Goal: Information Seeking & Learning: Check status

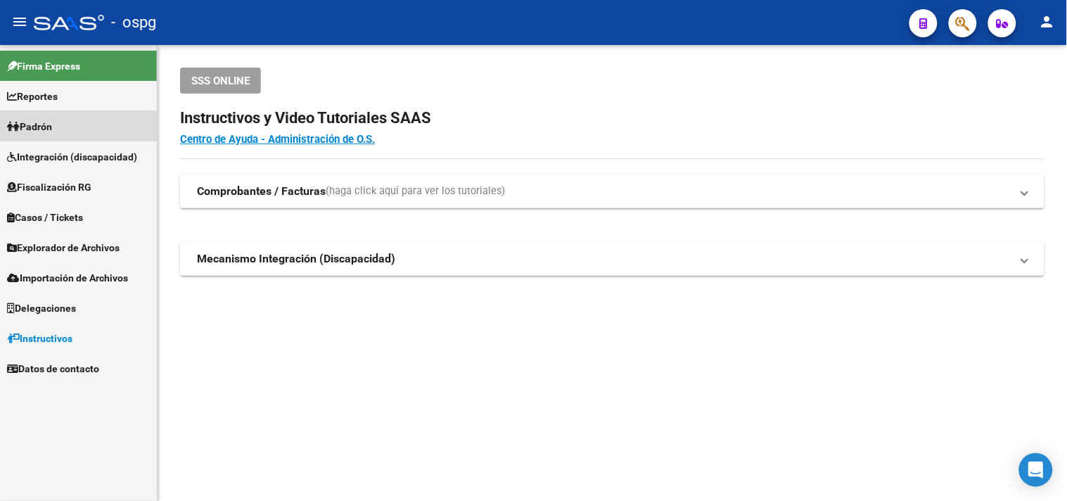
click at [52, 131] on span "Padrón" at bounding box center [29, 126] width 45 height 15
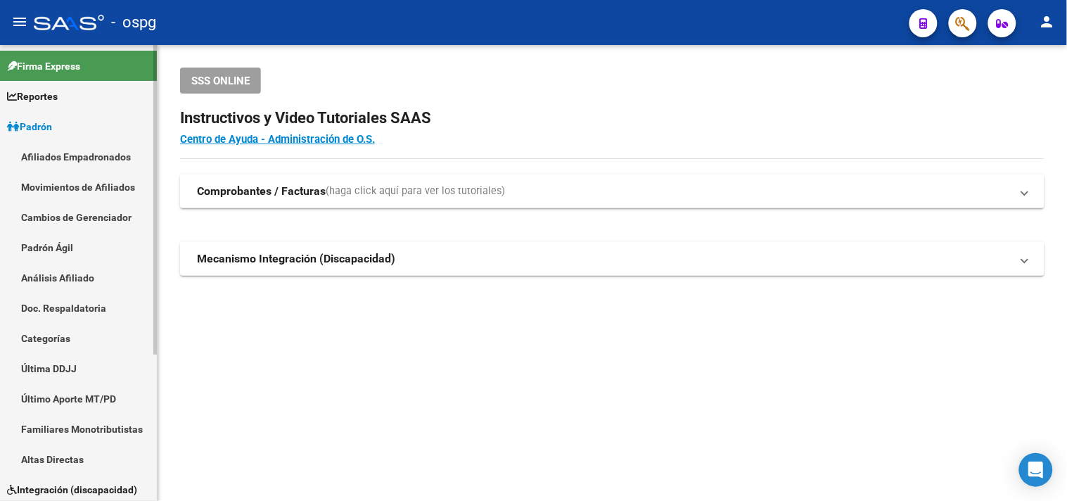
click at [66, 278] on link "Análisis Afiliado" at bounding box center [78, 277] width 157 height 30
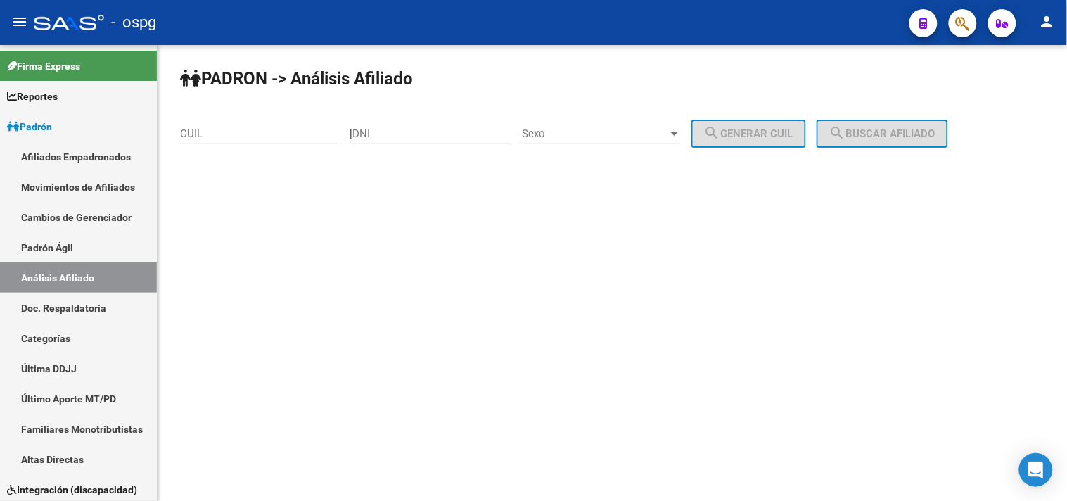
click at [238, 131] on input "CUIL" at bounding box center [259, 133] width 159 height 13
paste input "20-18381454-1"
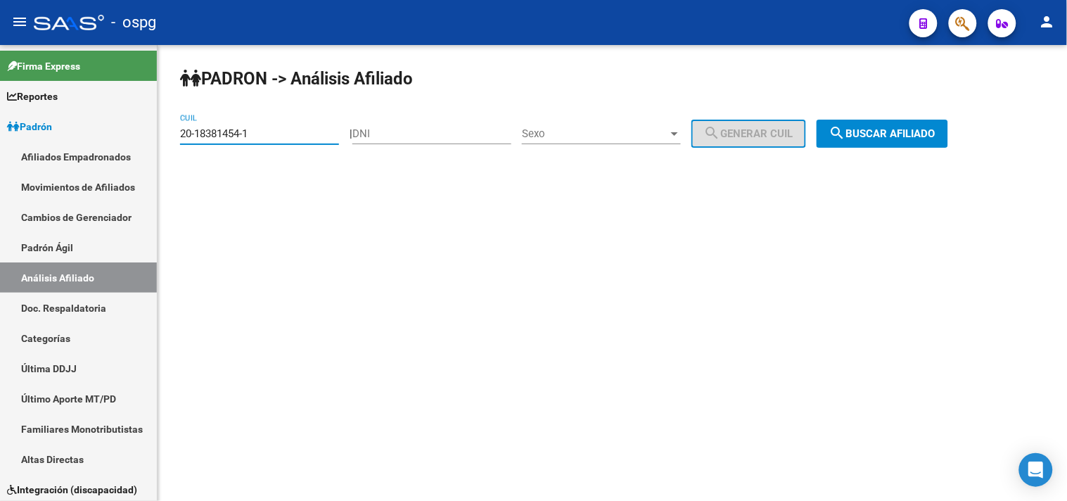
click at [936, 134] on span "search Buscar afiliado" at bounding box center [883, 133] width 106 height 13
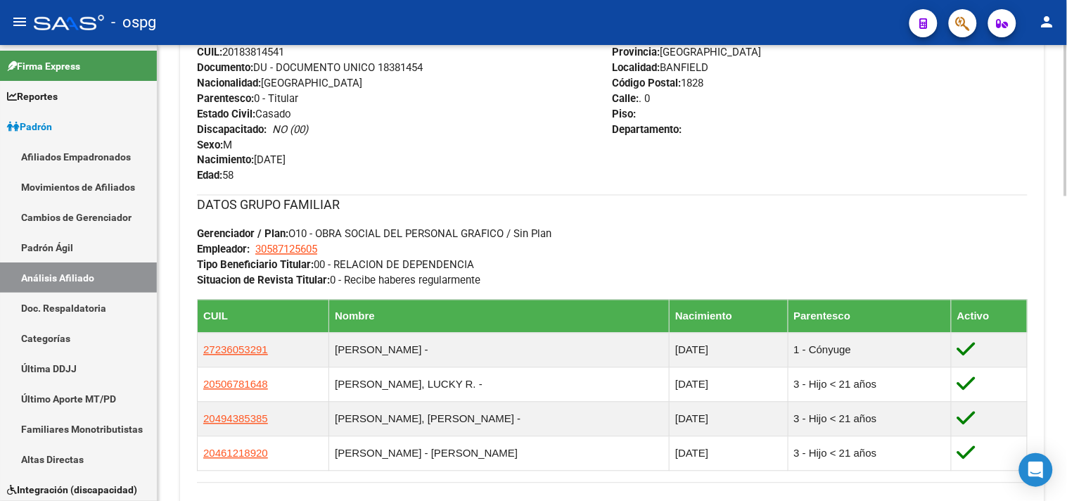
scroll to position [625, 0]
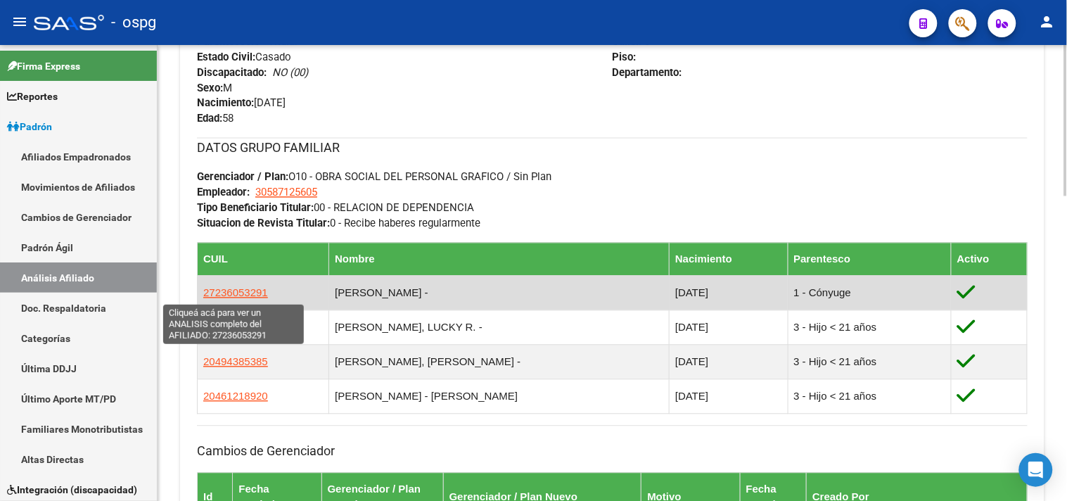
click at [232, 293] on span "27236053291" at bounding box center [235, 293] width 65 height 12
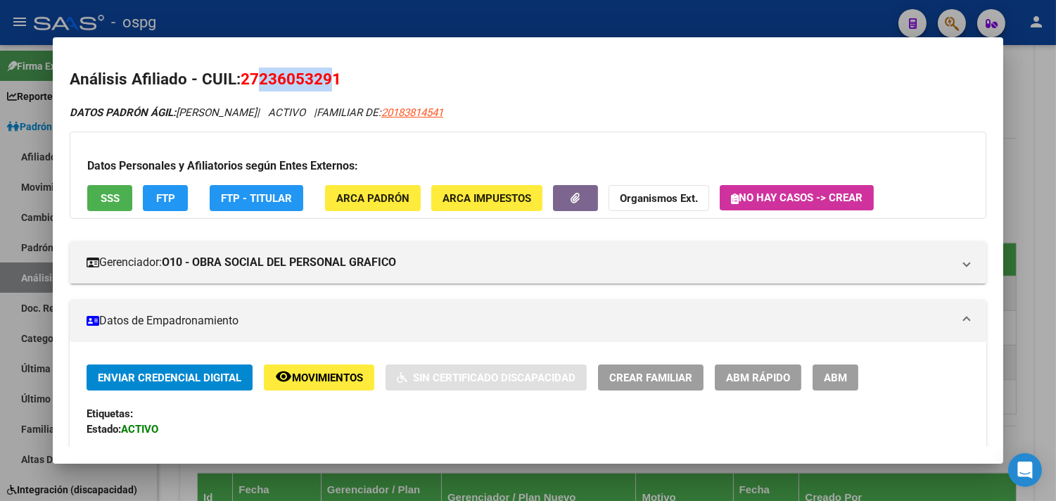
drag, startPoint x: 257, startPoint y: 75, endPoint x: 329, endPoint y: 81, distance: 72.0
click at [329, 81] on span "27236053291" at bounding box center [291, 79] width 101 height 18
copy span "23605329"
click at [661, 193] on strong "Organismos Ext." at bounding box center [659, 198] width 78 height 13
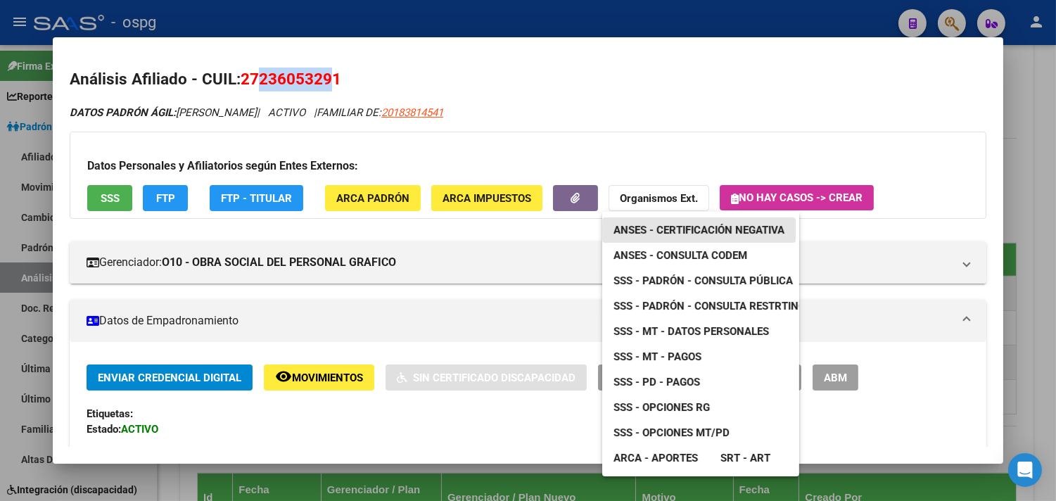
click at [716, 229] on span "ANSES - Certificación Negativa" at bounding box center [699, 230] width 171 height 13
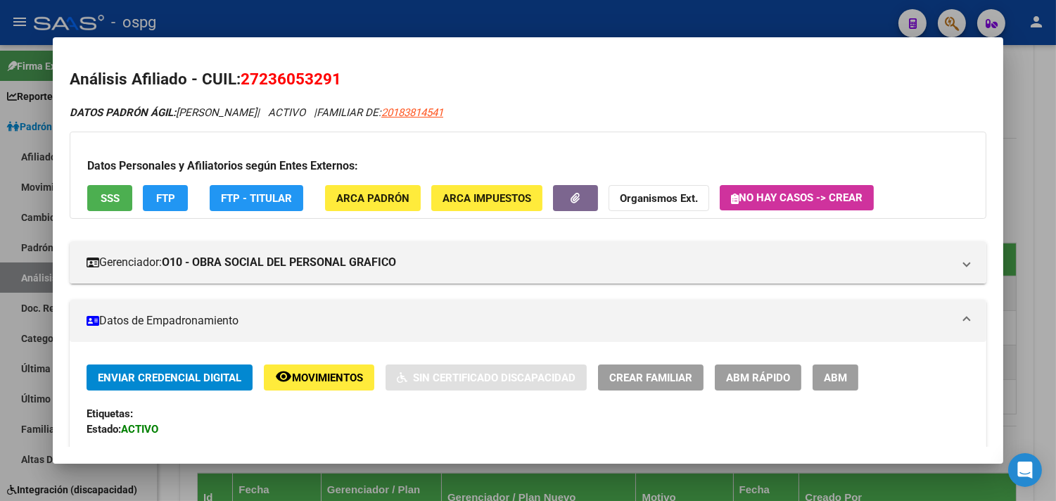
click at [352, 17] on div at bounding box center [528, 250] width 1056 height 501
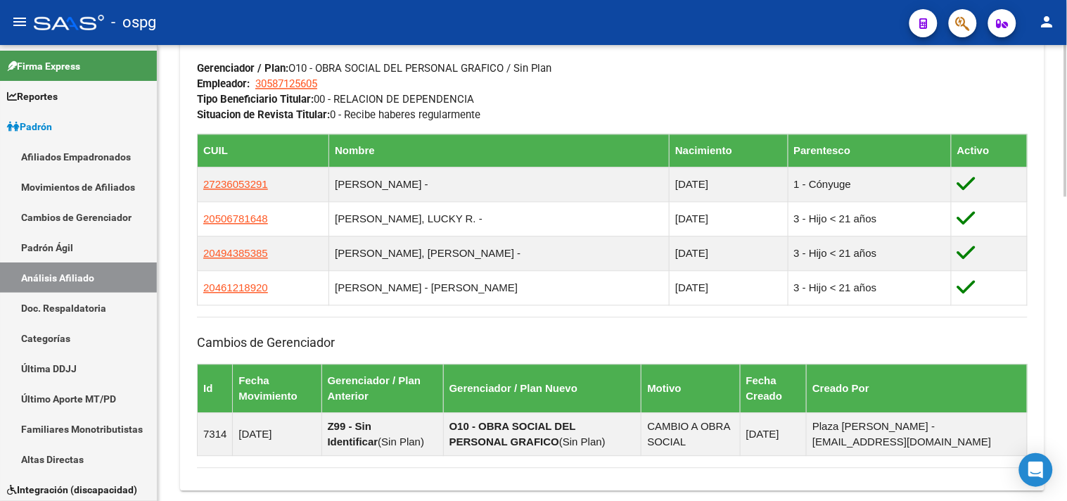
scroll to position [919, 0]
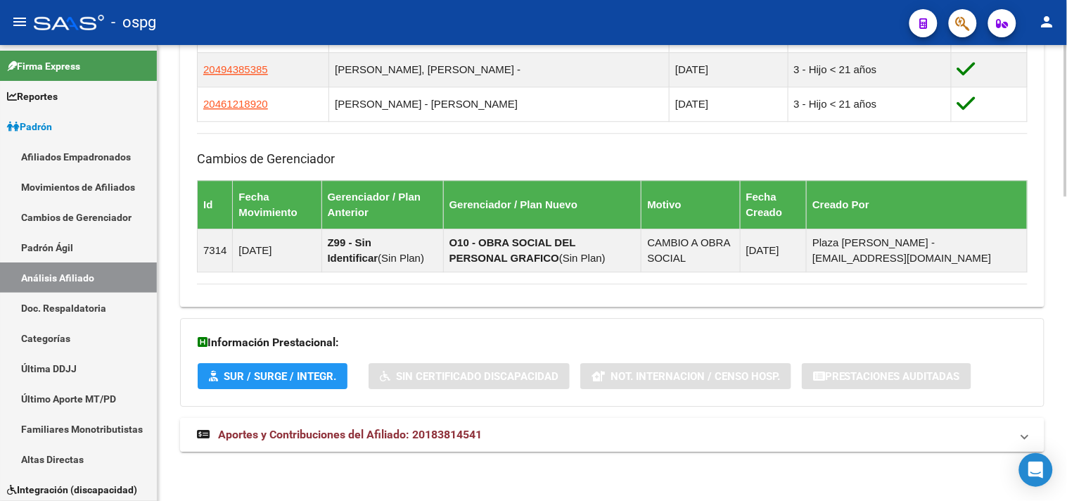
drag, startPoint x: 348, startPoint y: 441, endPoint x: 360, endPoint y: 438, distance: 12.8
click at [350, 440] on span "Aportes y Contribuciones del Afiliado: 20183814541" at bounding box center [350, 434] width 264 height 13
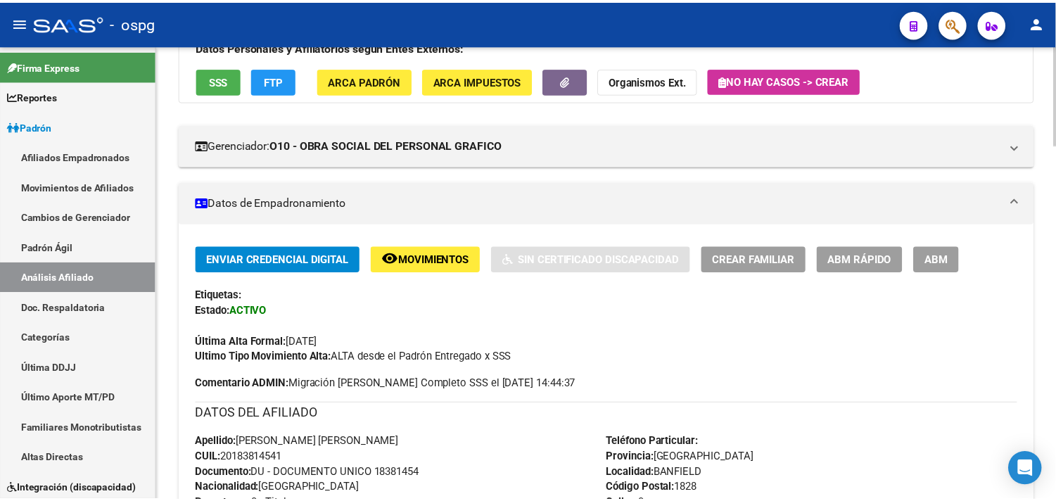
scroll to position [0, 0]
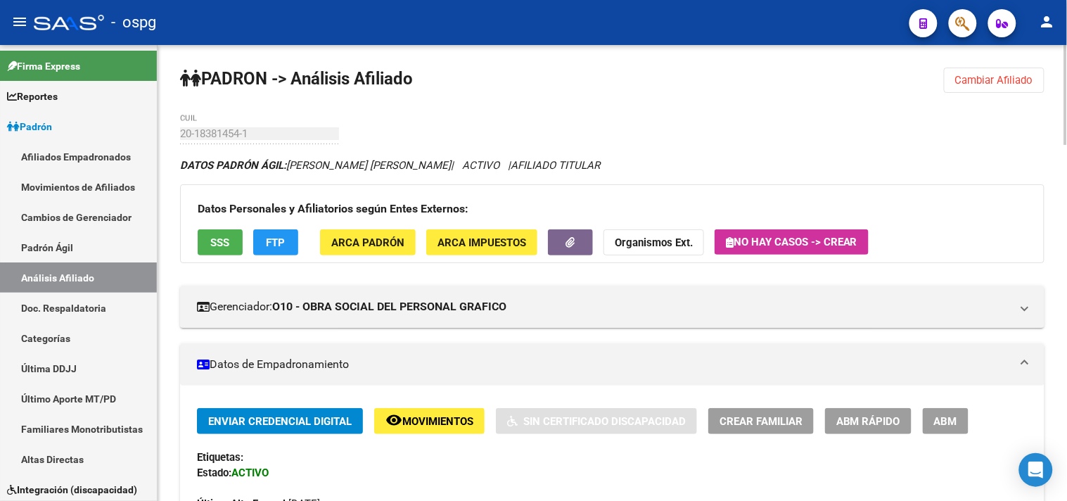
click at [1067, 64] on div at bounding box center [1067, 95] width 4 height 100
drag, startPoint x: 1007, startPoint y: 78, endPoint x: 978, endPoint y: 75, distance: 29.0
click at [1008, 78] on span "Cambiar Afiliado" at bounding box center [995, 80] width 78 height 13
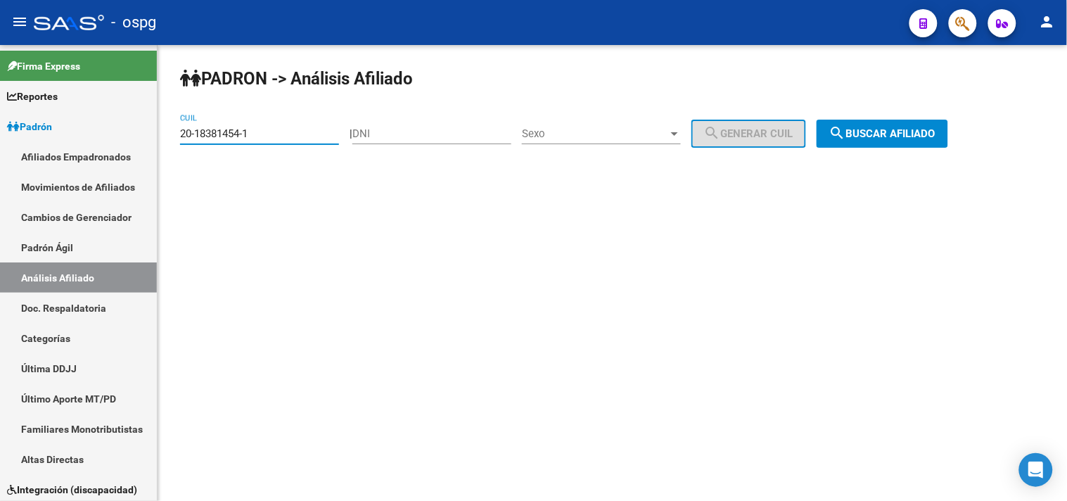
drag, startPoint x: 285, startPoint y: 134, endPoint x: 186, endPoint y: 145, distance: 99.1
click at [87, 144] on mat-sidenav-container "Firma Express Reportes Ingresos Devengados Análisis Histórico Detalles Transfer…" at bounding box center [533, 273] width 1067 height 456
paste input "22518495-0"
click at [906, 125] on button "search Buscar afiliado" at bounding box center [883, 134] width 132 height 28
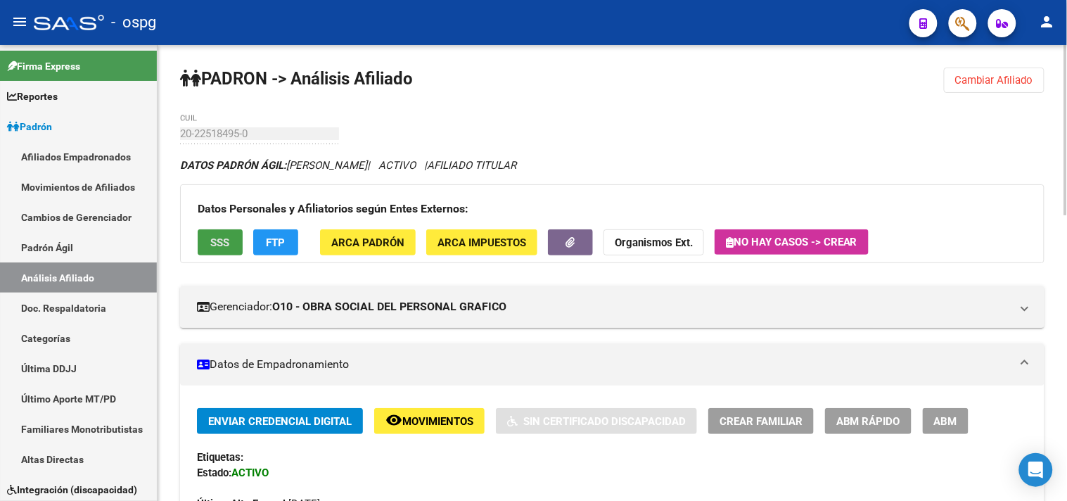
click at [219, 242] on span "SSS" at bounding box center [220, 242] width 19 height 13
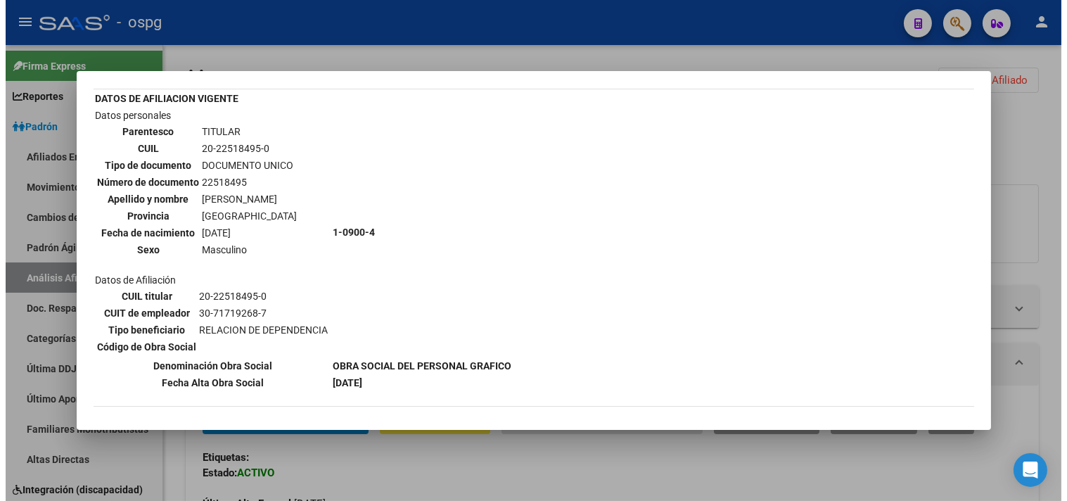
scroll to position [269, 0]
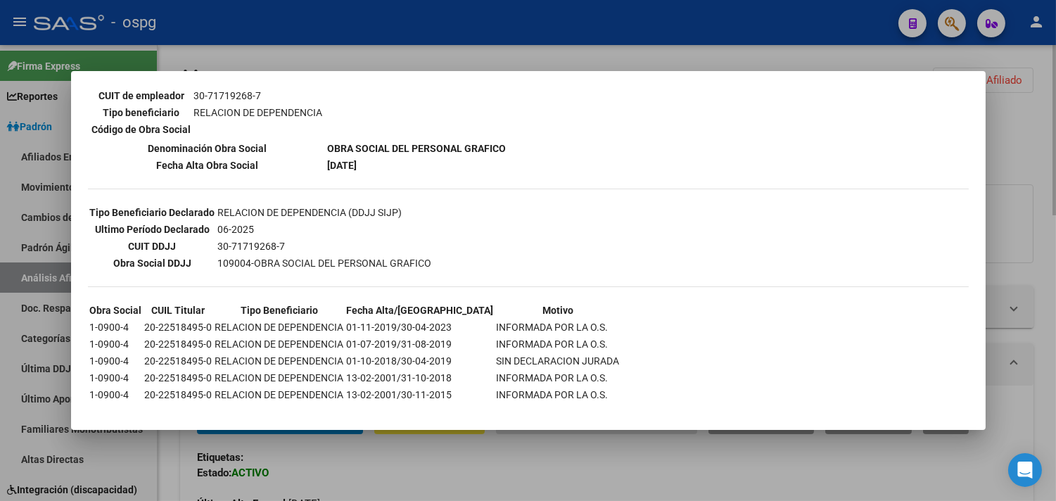
click at [1018, 196] on div at bounding box center [528, 250] width 1056 height 501
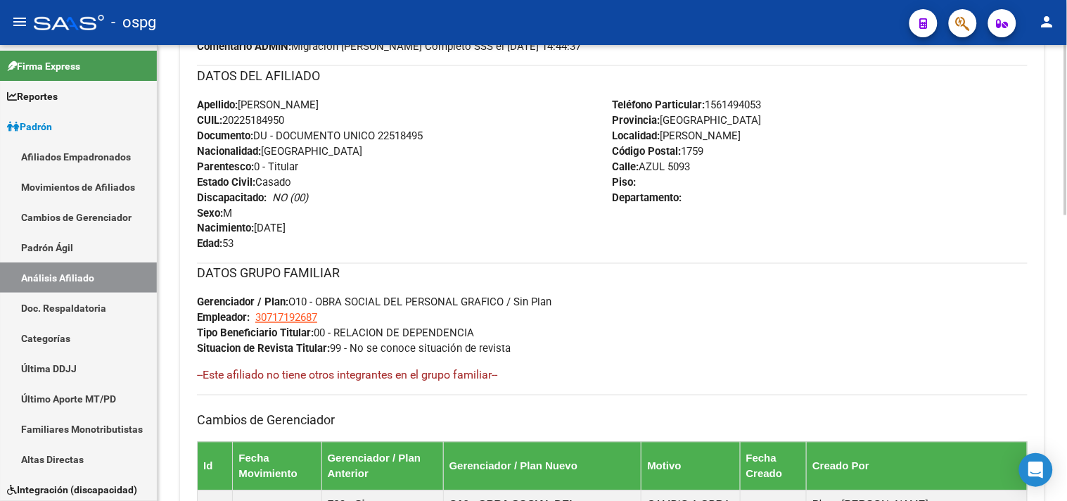
scroll to position [763, 0]
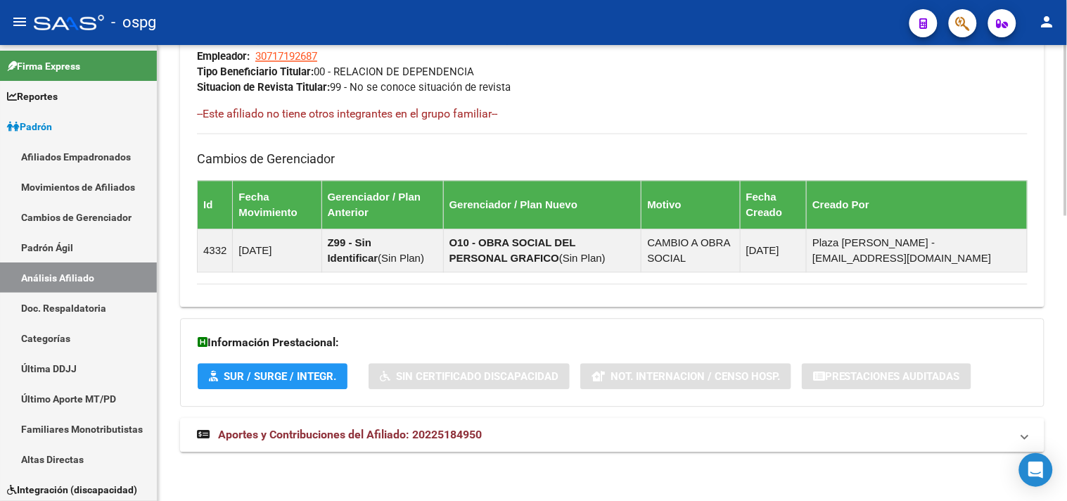
click at [481, 443] on mat-expansion-panel-header "Aportes y Contribuciones del Afiliado: 20225184950" at bounding box center [612, 435] width 865 height 34
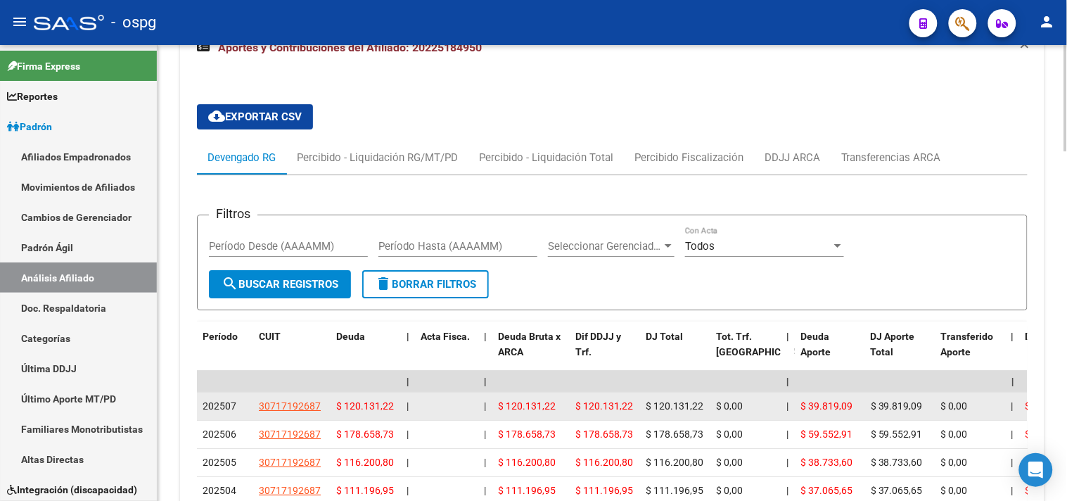
scroll to position [1232, 0]
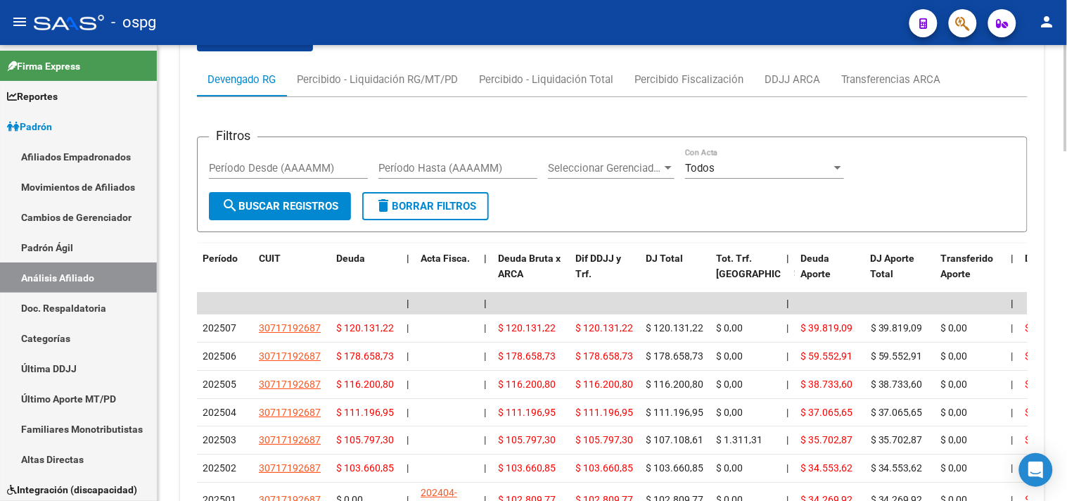
click at [1015, 99] on div "Filtros Período Desde (AAAAMM) Período Hasta (AAAAMM) Seleccionar Gerenciador S…" at bounding box center [612, 386] width 831 height 578
drag, startPoint x: 1011, startPoint y: 83, endPoint x: 1011, endPoint y: 94, distance: 11.3
click at [1011, 89] on div "Devengado RG Percibido - Liquidación RG/MT/PD Percibido - Liquidación Total Per…" at bounding box center [612, 80] width 831 height 34
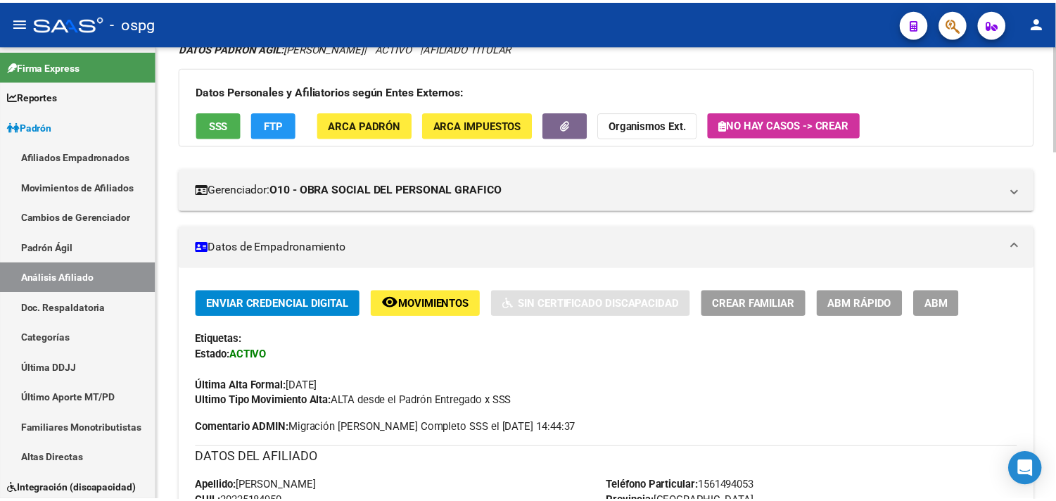
scroll to position [0, 0]
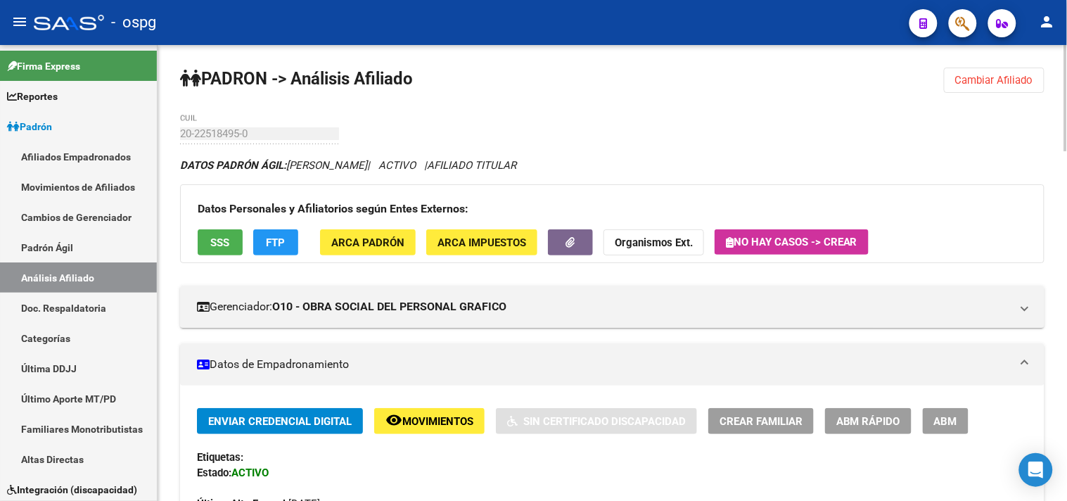
click at [999, 79] on span "Cambiar Afiliado" at bounding box center [995, 80] width 78 height 13
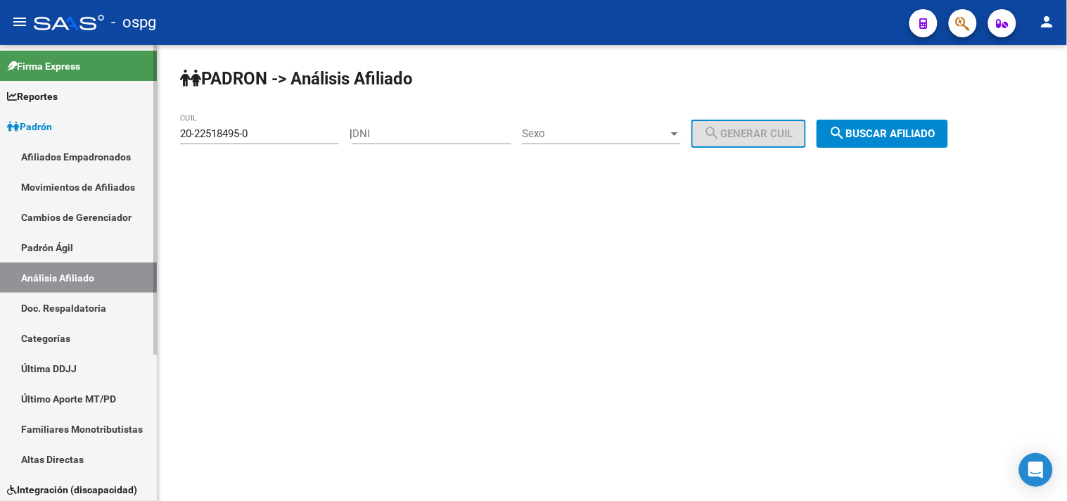
drag, startPoint x: 299, startPoint y: 134, endPoint x: 17, endPoint y: 132, distance: 282.2
click at [17, 132] on mat-sidenav-container "Firma Express Reportes Ingresos Devengados Análisis Histórico Detalles Transfer…" at bounding box center [533, 273] width 1067 height 456
paste input "35534104-7"
drag, startPoint x: 909, startPoint y: 118, endPoint x: 911, endPoint y: 139, distance: 21.2
click at [911, 118] on div "[PERSON_NAME] -> Análisis Afiliado 20-35534104-7 CUIL | DNI Sexo Sexo search Ge…" at bounding box center [613, 119] width 910 height 148
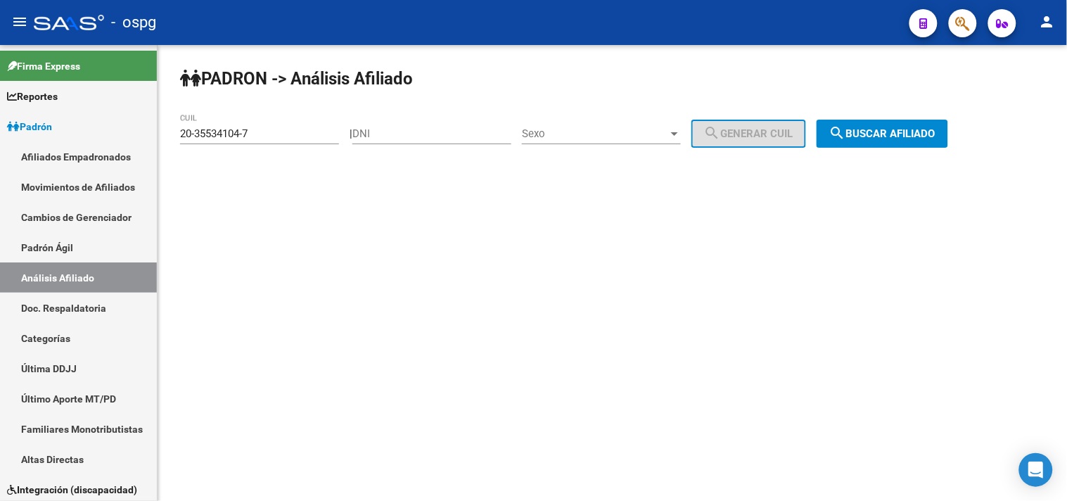
click at [912, 141] on button "search Buscar afiliado" at bounding box center [883, 134] width 132 height 28
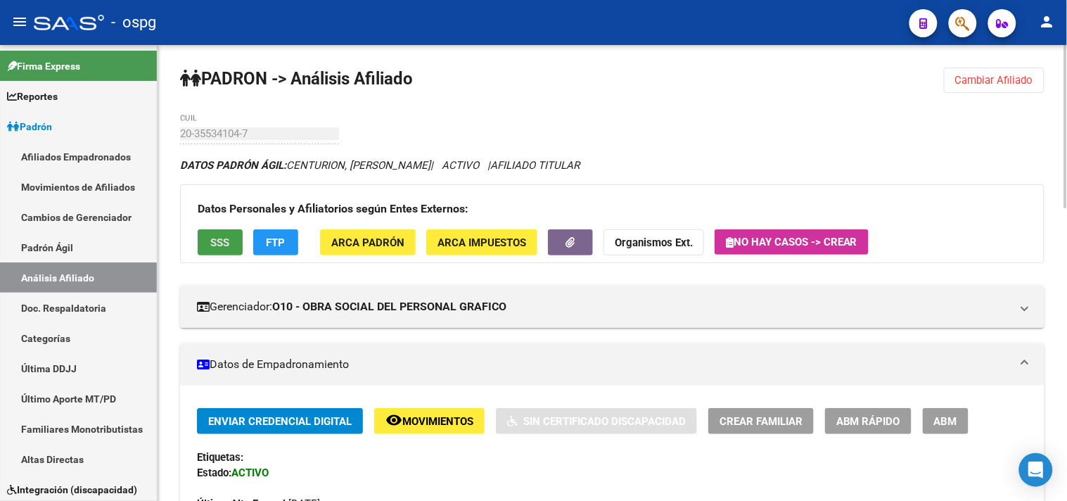
click at [206, 246] on button "SSS" at bounding box center [220, 242] width 45 height 26
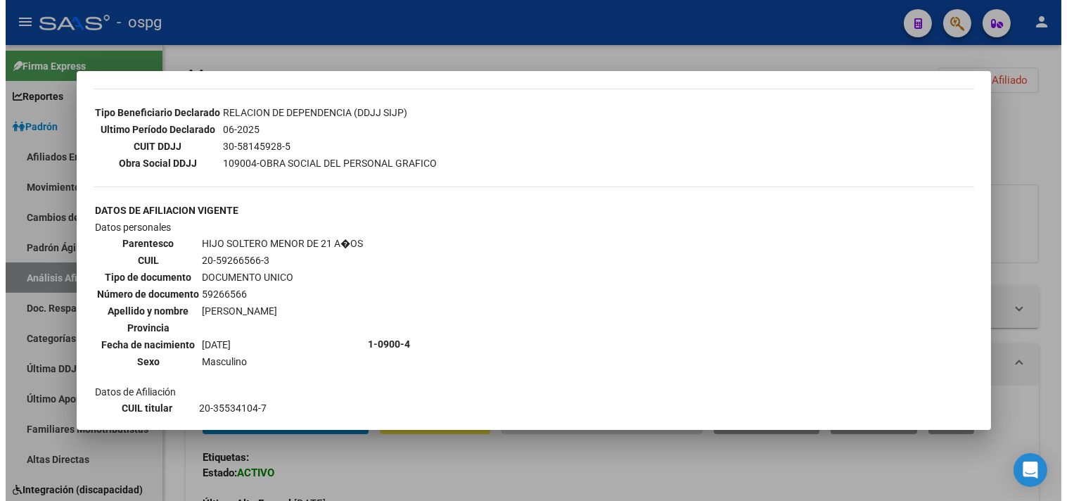
scroll to position [367, 0]
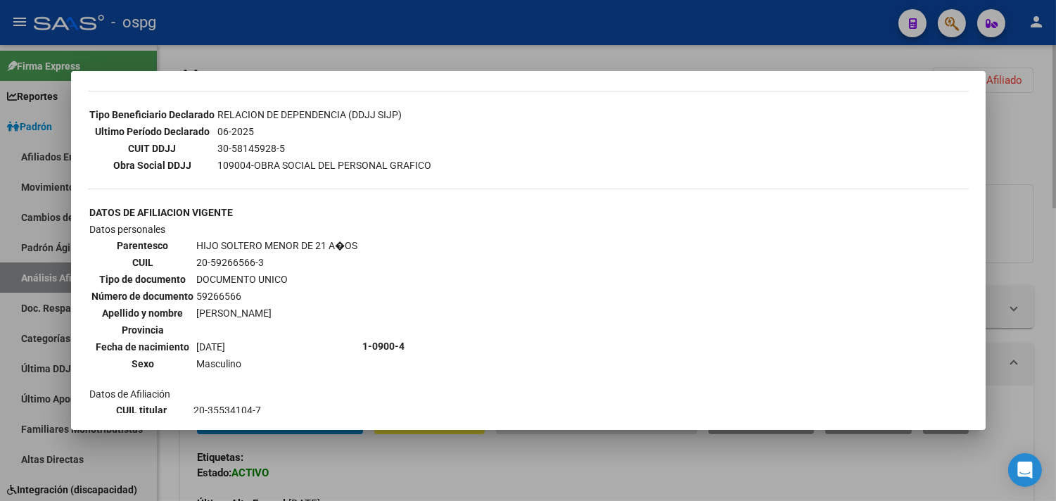
click at [1009, 113] on div at bounding box center [528, 250] width 1056 height 501
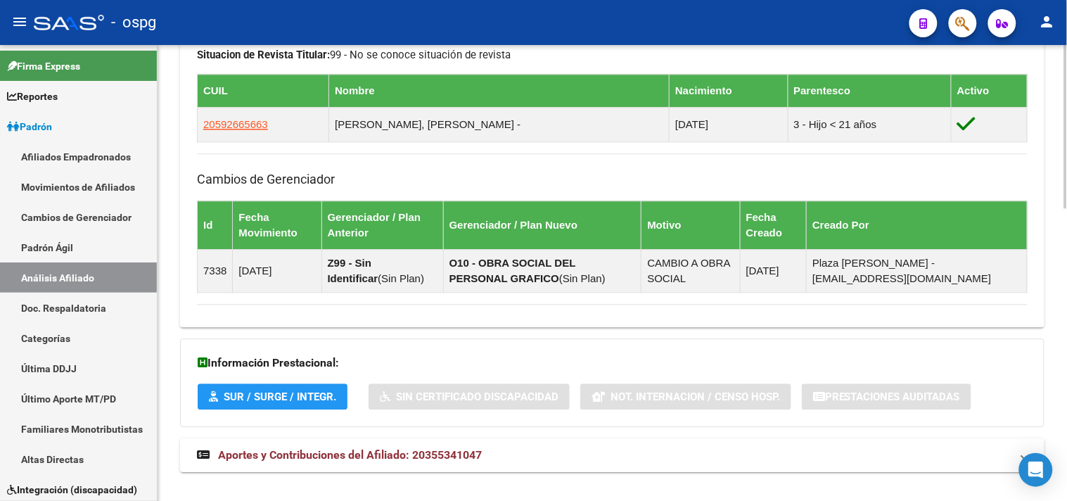
scroll to position [815, 0]
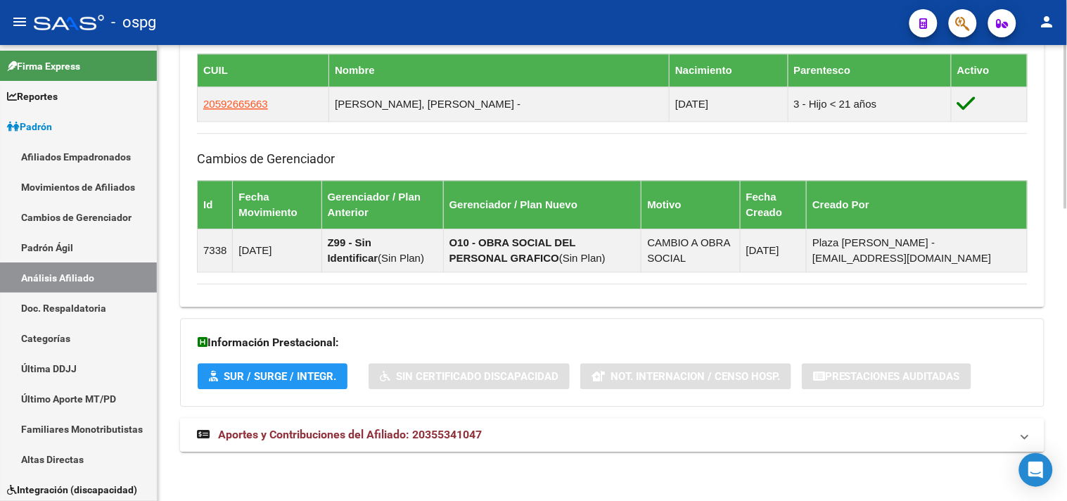
click at [601, 430] on mat-panel-title "Aportes y Contribuciones del Afiliado: 20355341047" at bounding box center [604, 434] width 814 height 15
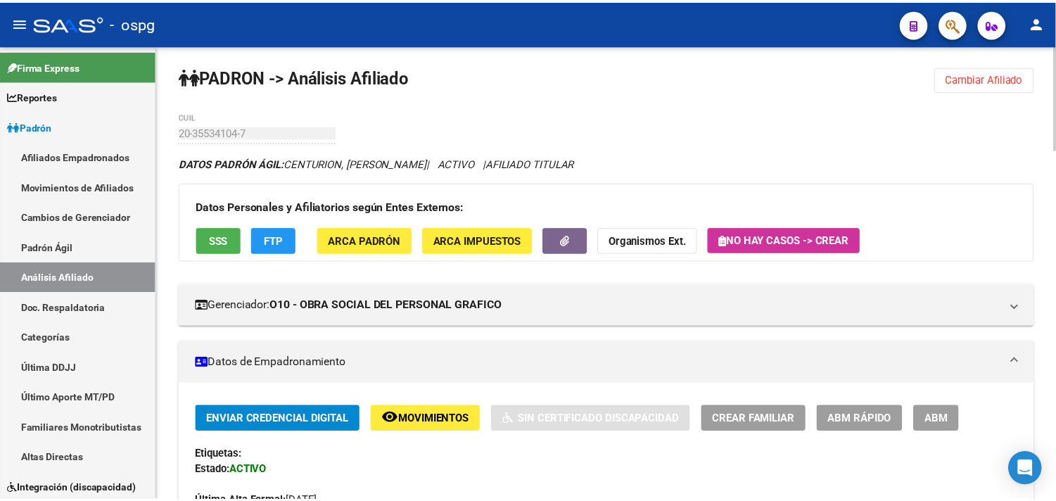
scroll to position [0, 0]
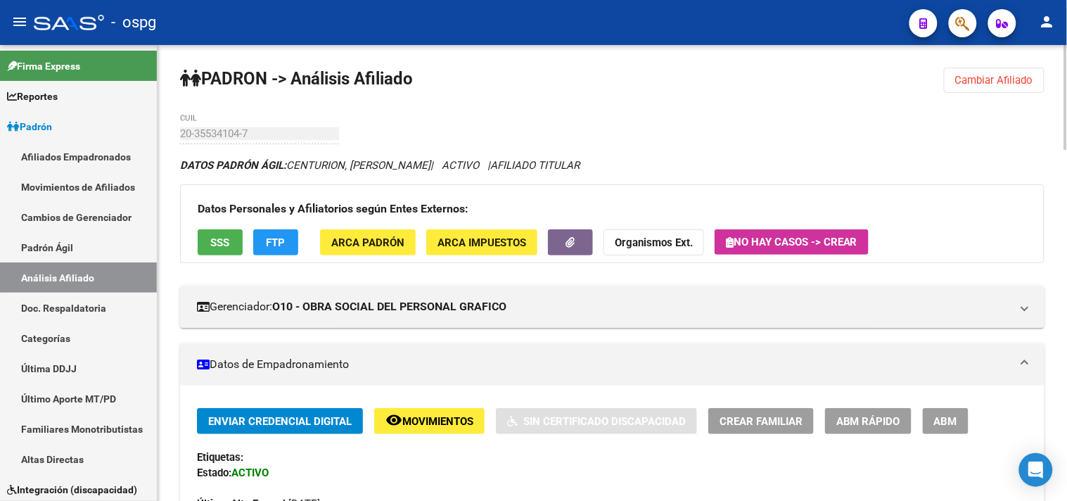
click at [216, 255] on button "SSS" at bounding box center [220, 242] width 45 height 26
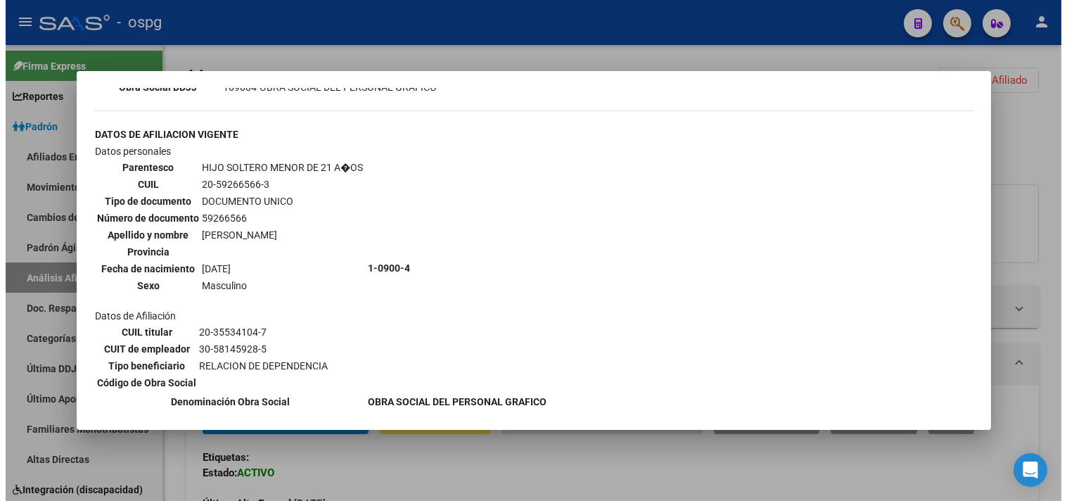
scroll to position [367, 0]
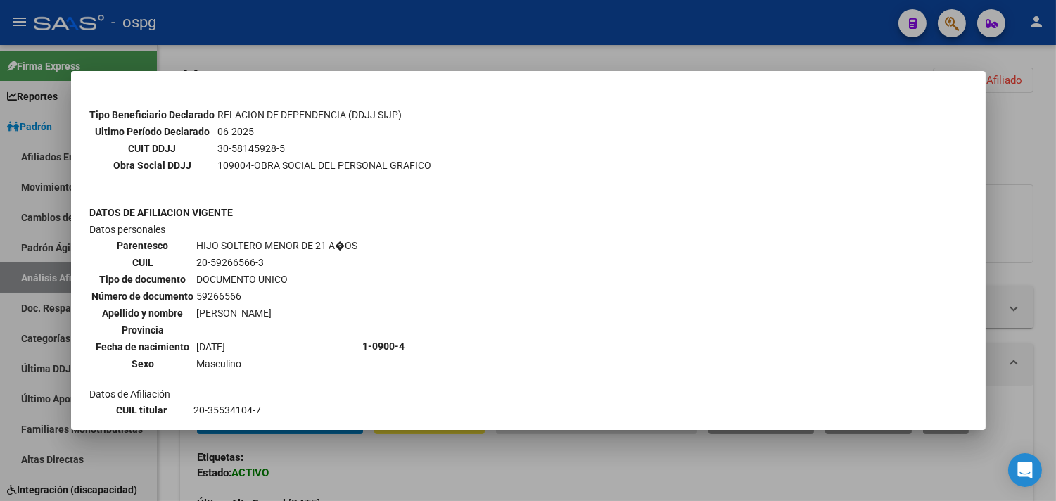
click at [1047, 137] on div at bounding box center [528, 250] width 1056 height 501
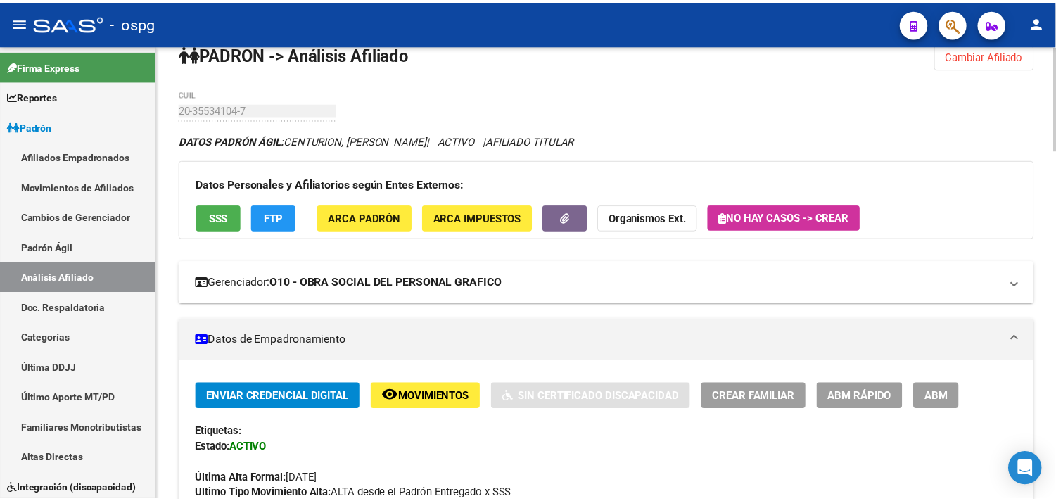
scroll to position [0, 0]
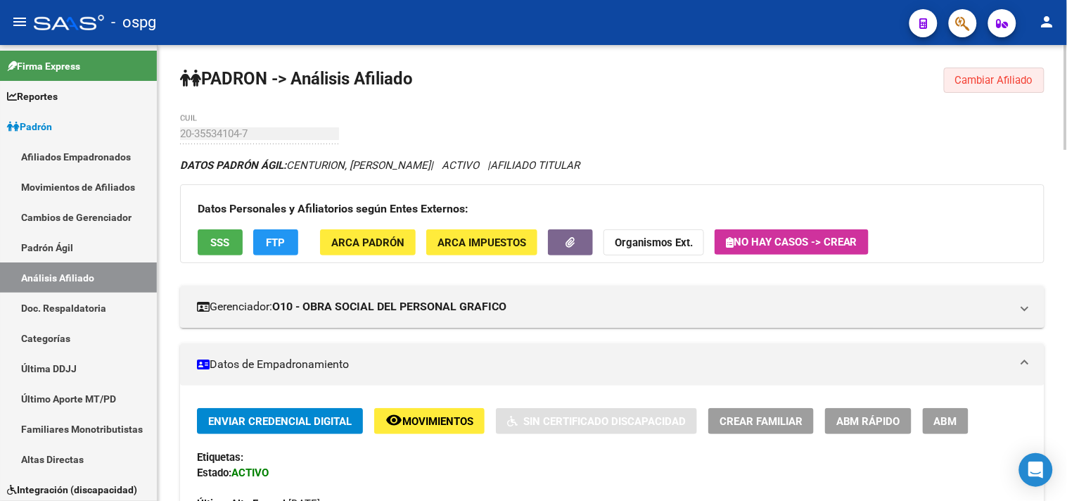
drag, startPoint x: 996, startPoint y: 81, endPoint x: 858, endPoint y: 80, distance: 137.9
click at [997, 80] on span "Cambiar Afiliado" at bounding box center [995, 80] width 78 height 13
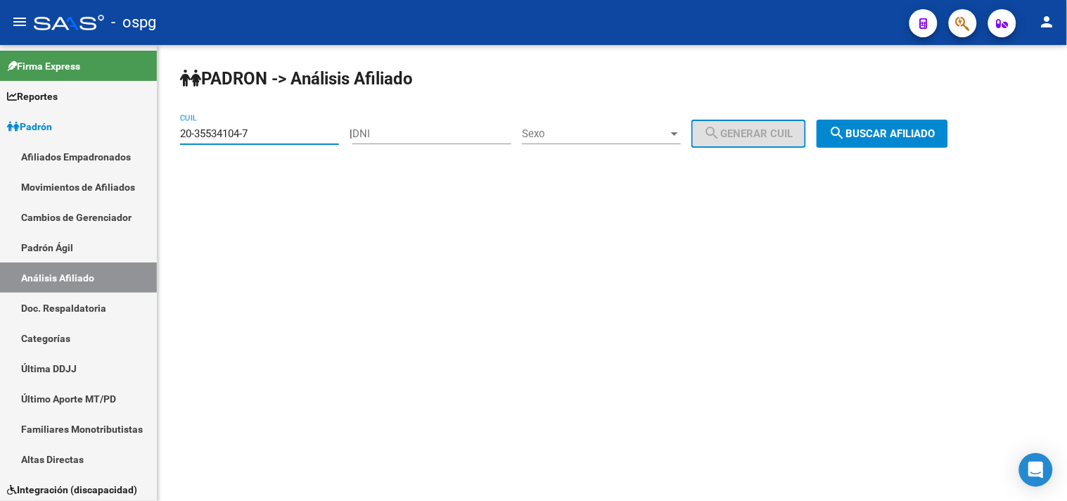
drag, startPoint x: 286, startPoint y: 132, endPoint x: 159, endPoint y: 118, distance: 127.4
click at [108, 120] on mat-sidenav-container "Firma Express Reportes Ingresos Devengados Análisis Histórico Detalles Transfer…" at bounding box center [533, 273] width 1067 height 456
paste input "3-34481928-9"
type input "23-34481928-9"
click at [927, 128] on span "search Buscar afiliado" at bounding box center [883, 133] width 106 height 13
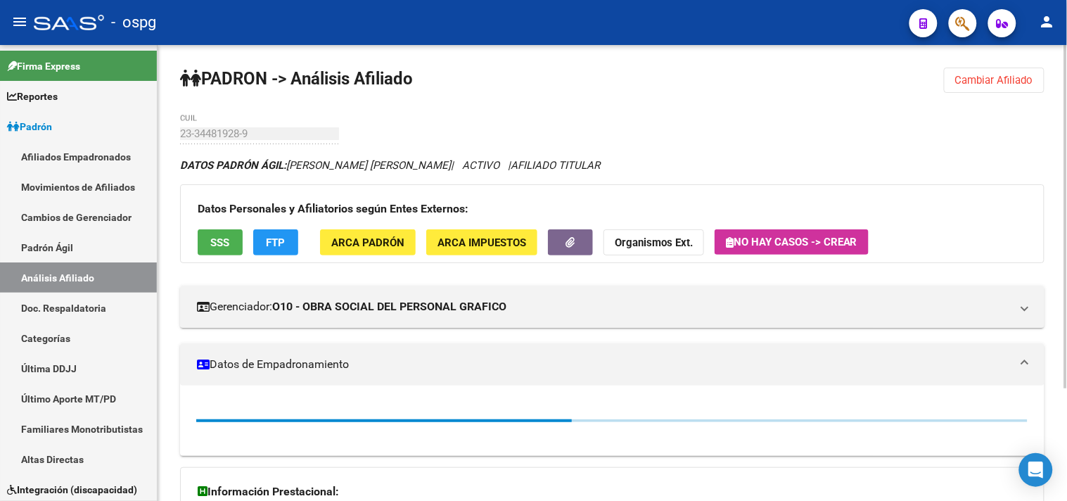
click at [224, 249] on span "SSS" at bounding box center [220, 242] width 19 height 13
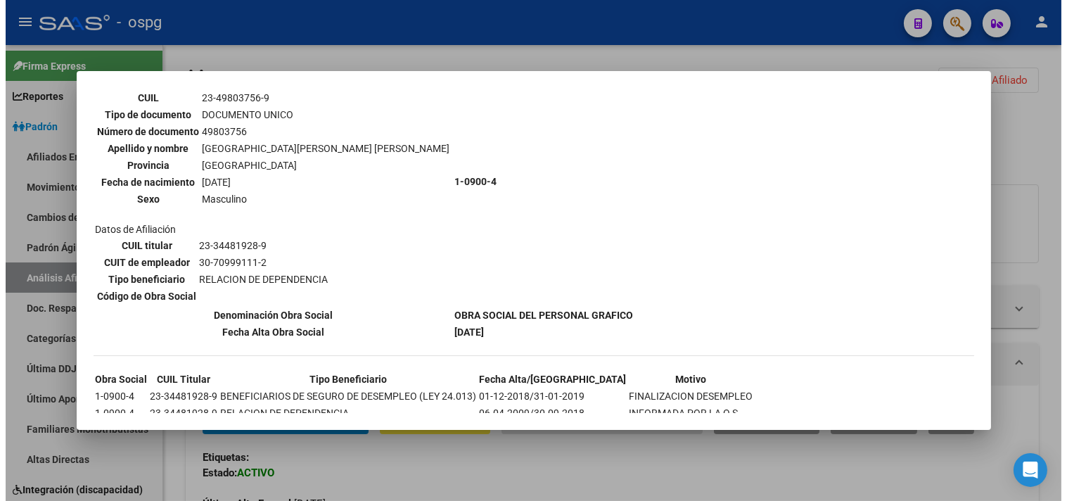
scroll to position [1116, 0]
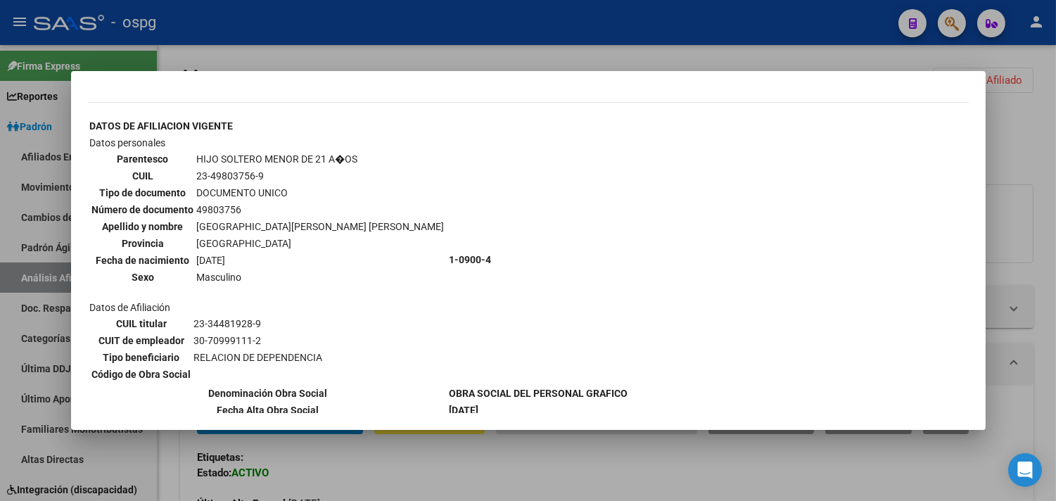
click at [1021, 135] on div at bounding box center [528, 250] width 1056 height 501
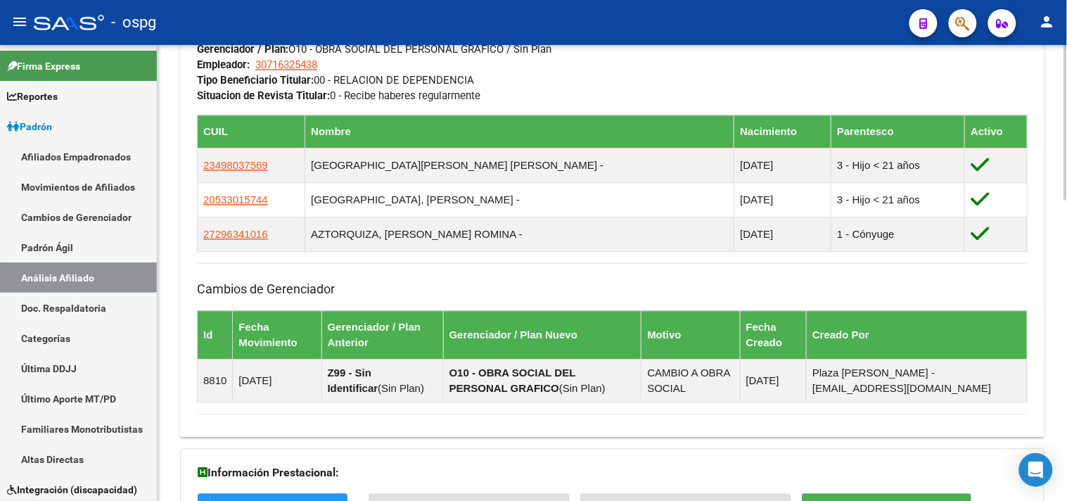
scroll to position [885, 0]
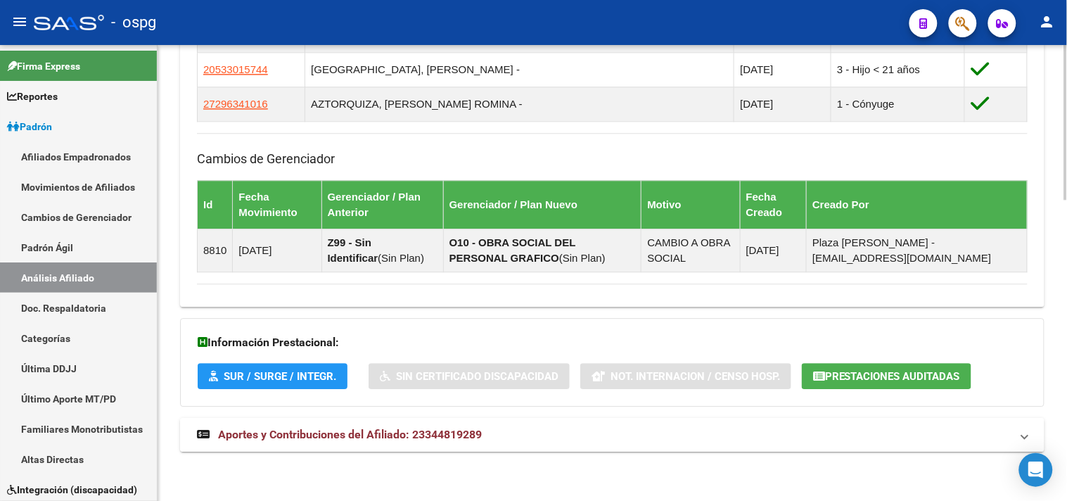
click at [341, 432] on span "Aportes y Contribuciones del Afiliado: 23344819289" at bounding box center [350, 434] width 264 height 13
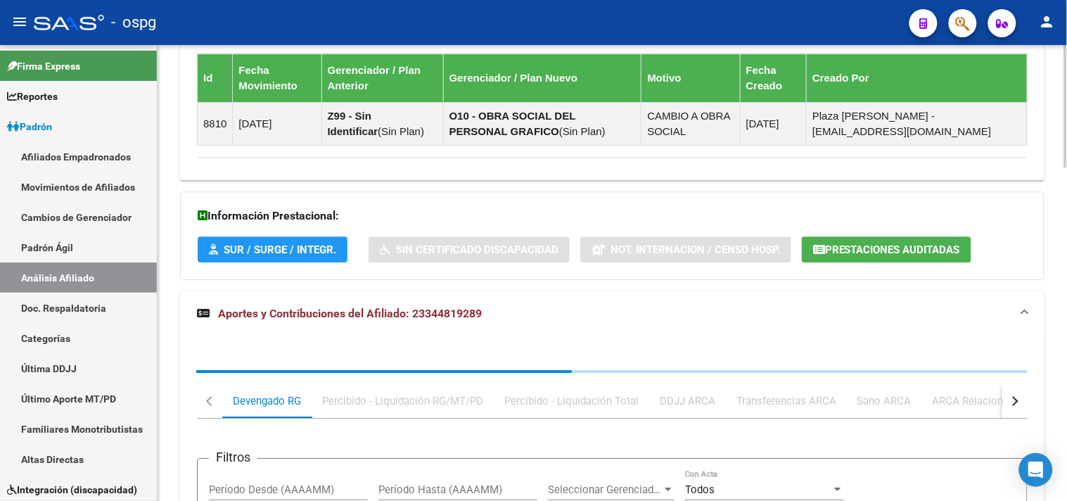
scroll to position [1045, 0]
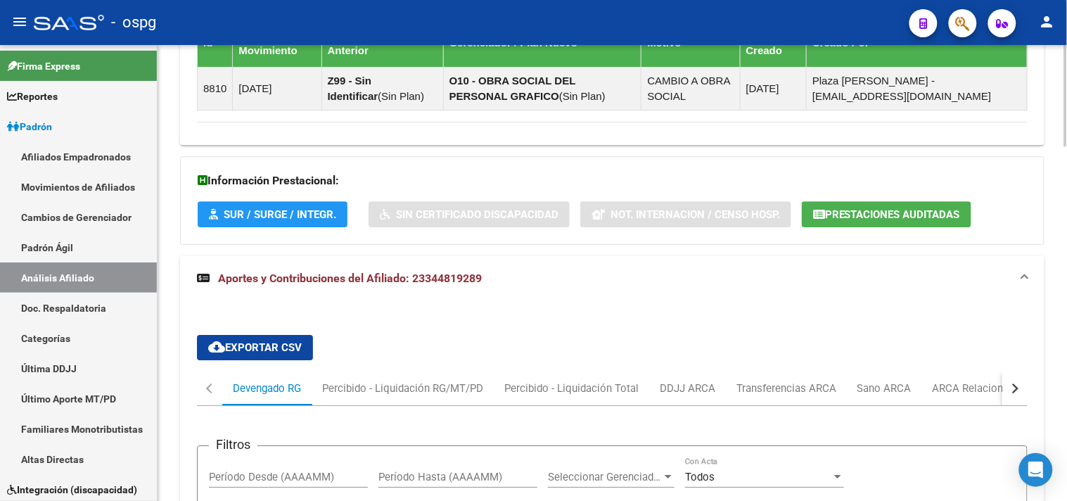
click at [1015, 390] on div "button" at bounding box center [1014, 389] width 10 height 10
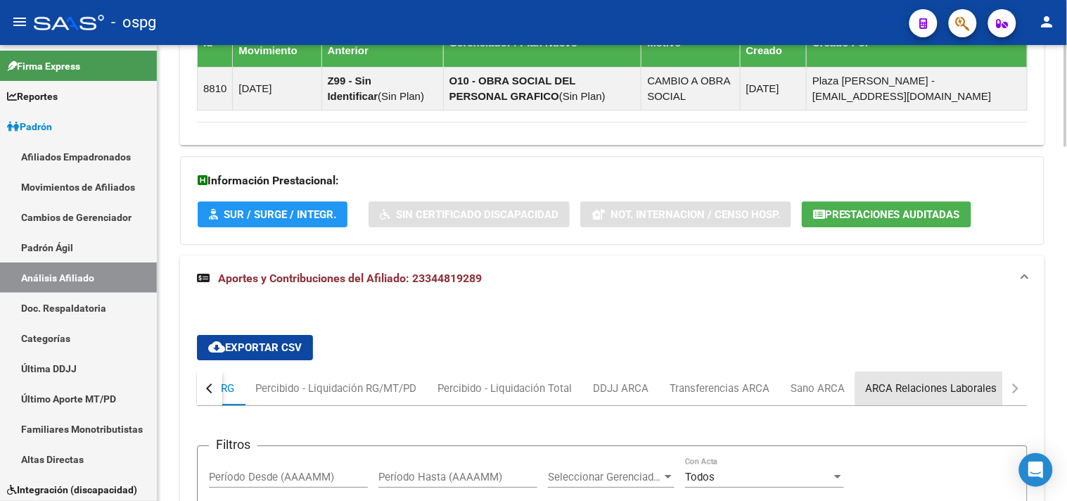
click at [958, 392] on div "ARCA Relaciones Laborales" at bounding box center [932, 388] width 132 height 15
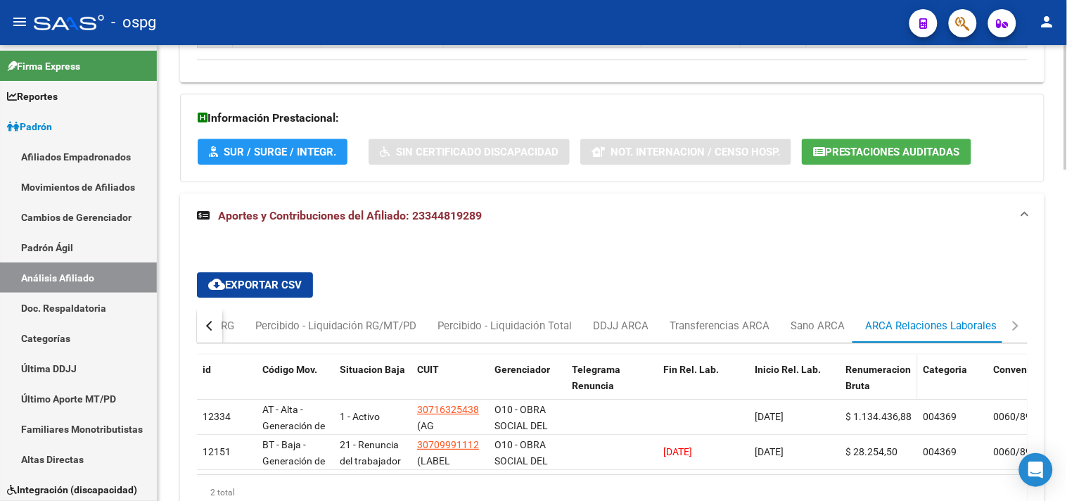
scroll to position [1186, 0]
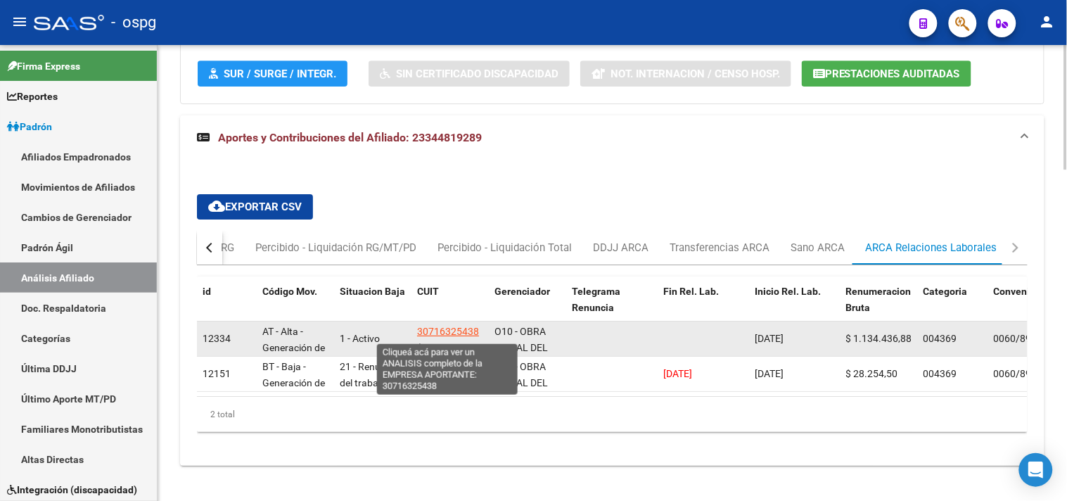
click at [459, 334] on span "30716325438" at bounding box center [448, 331] width 62 height 11
type textarea "30716325438"
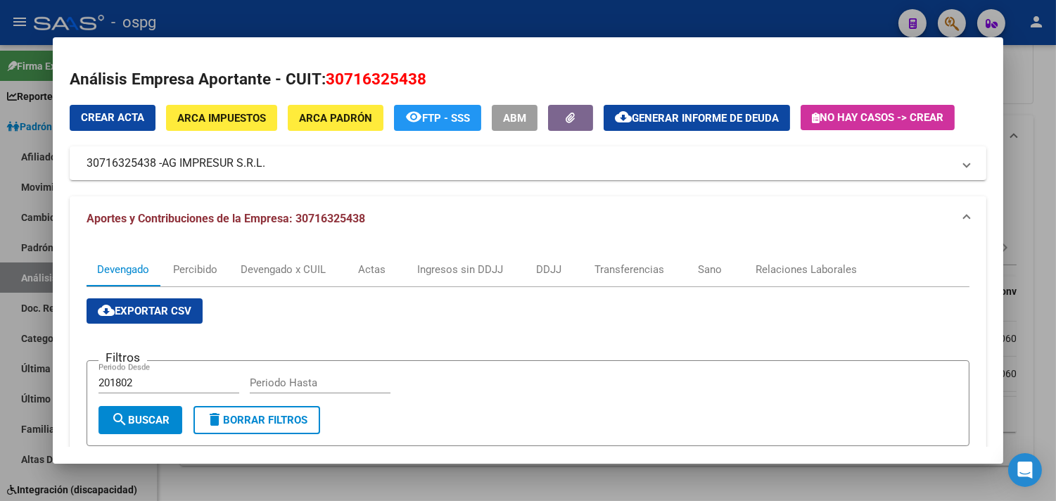
click at [1032, 170] on div at bounding box center [528, 250] width 1056 height 501
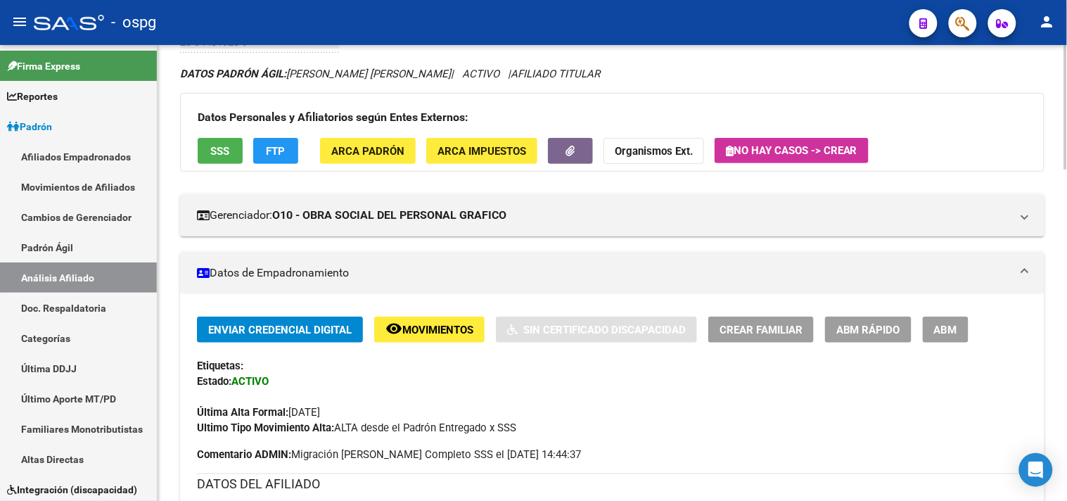
scroll to position [13, 0]
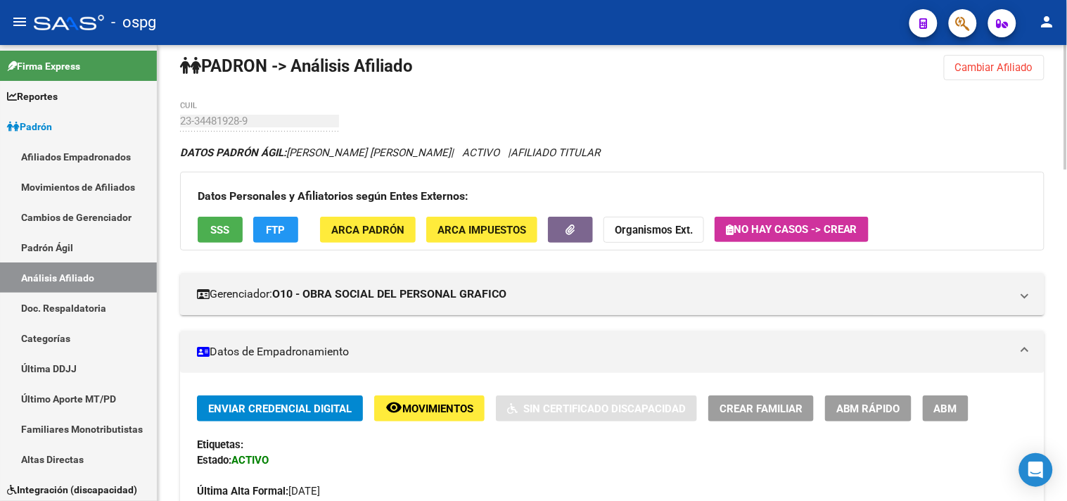
click at [1019, 71] on span "Cambiar Afiliado" at bounding box center [995, 67] width 78 height 13
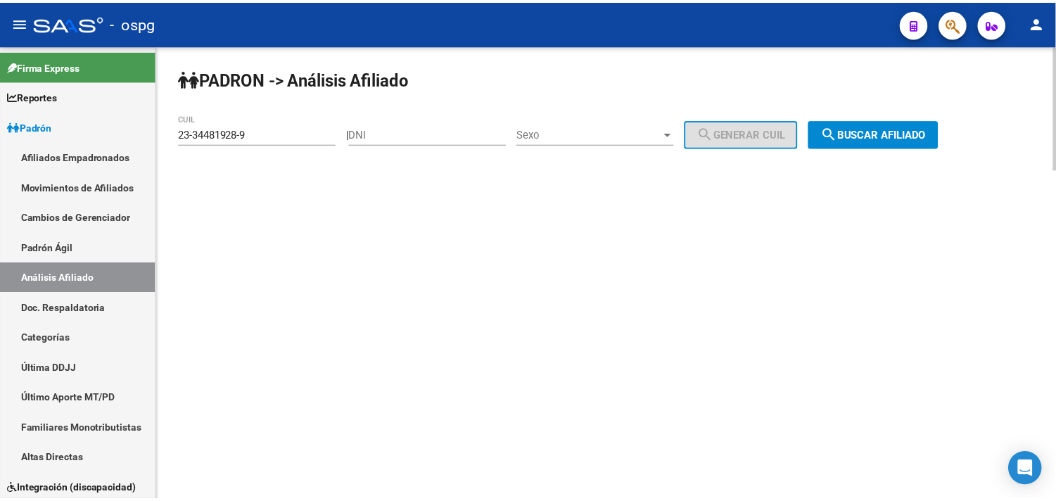
scroll to position [0, 0]
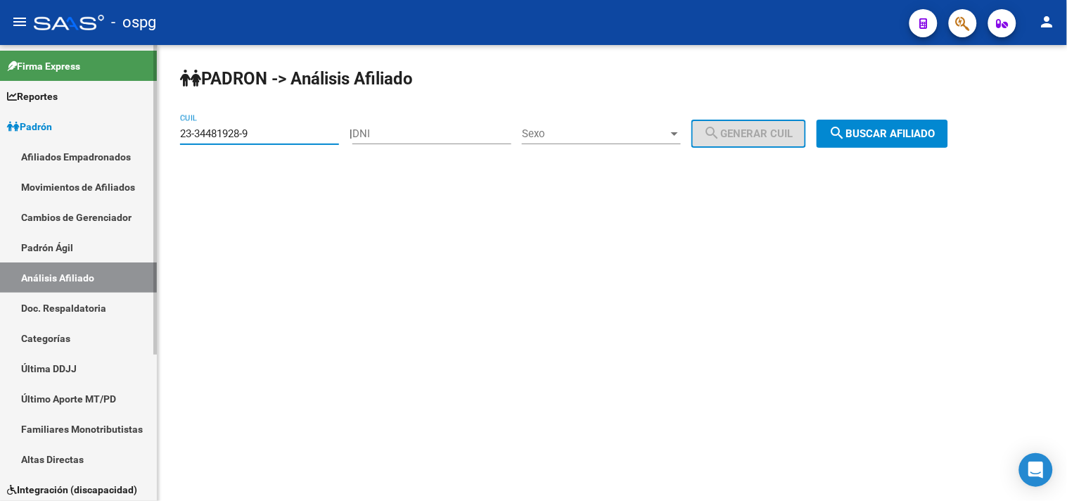
drag, startPoint x: 269, startPoint y: 134, endPoint x: 125, endPoint y: 148, distance: 144.9
click at [124, 148] on mat-sidenav-container "Firma Express Reportes Ingresos Devengados Análisis Histórico Detalles Transfer…" at bounding box center [533, 273] width 1067 height 456
paste input "0-28011920-3"
type input "20-28011920-3"
click at [925, 129] on span "search Buscar afiliado" at bounding box center [883, 133] width 106 height 13
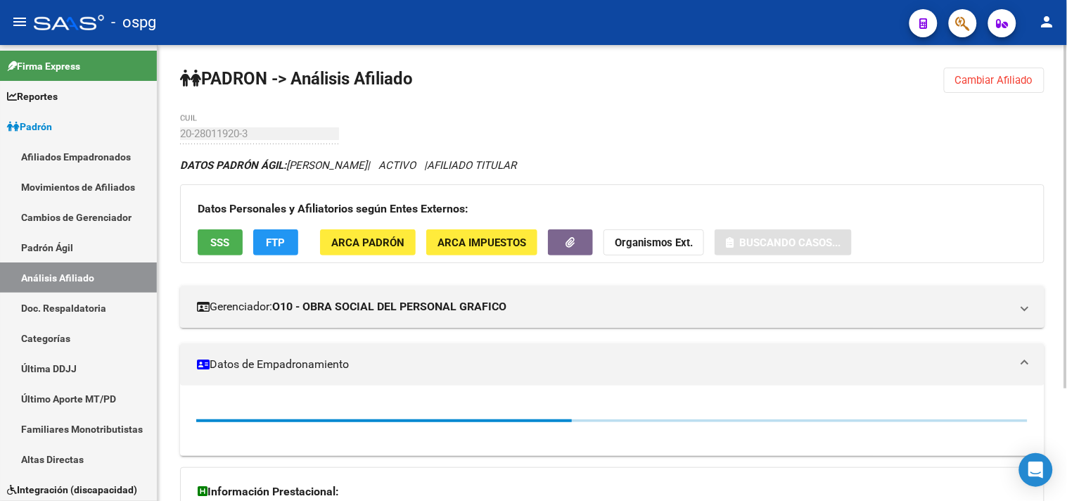
click at [224, 240] on span "SSS" at bounding box center [220, 242] width 19 height 13
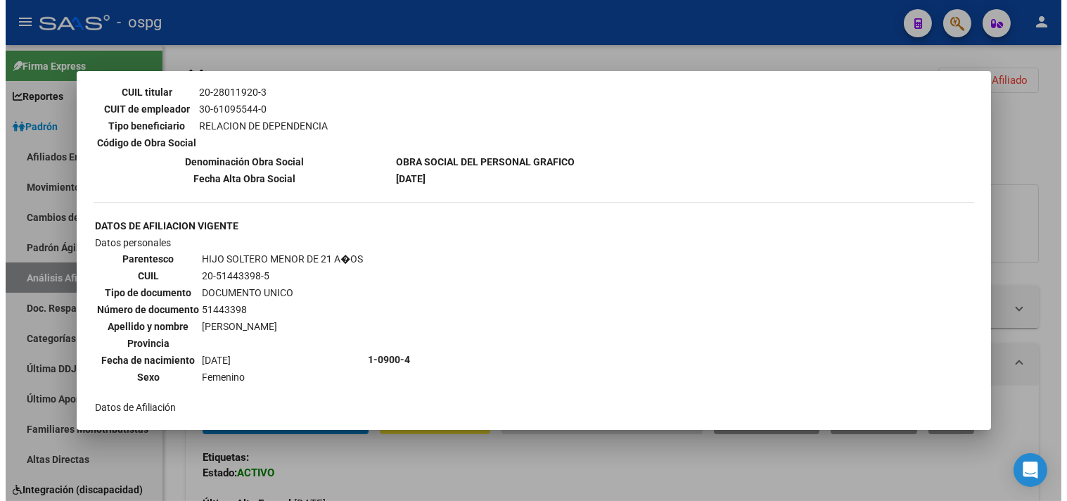
scroll to position [640, 0]
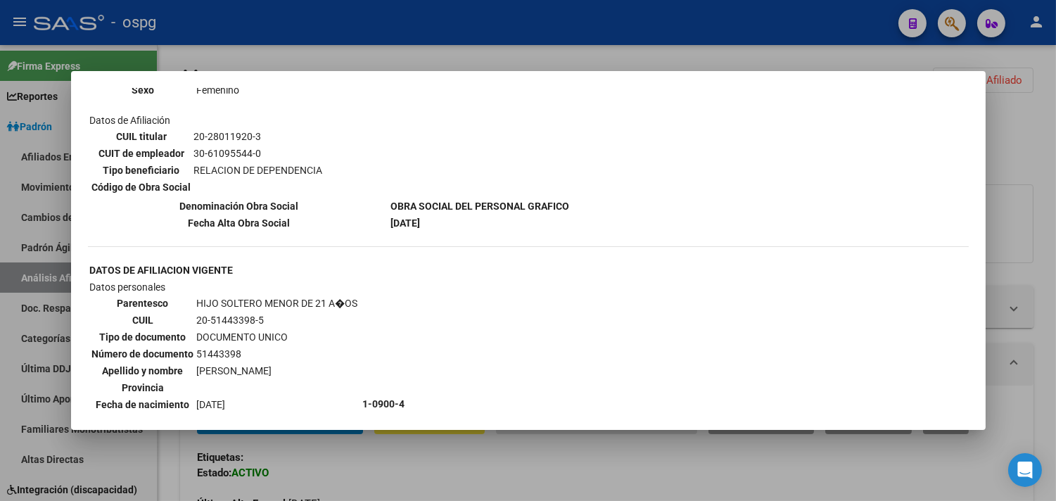
click at [1036, 159] on div at bounding box center [528, 250] width 1056 height 501
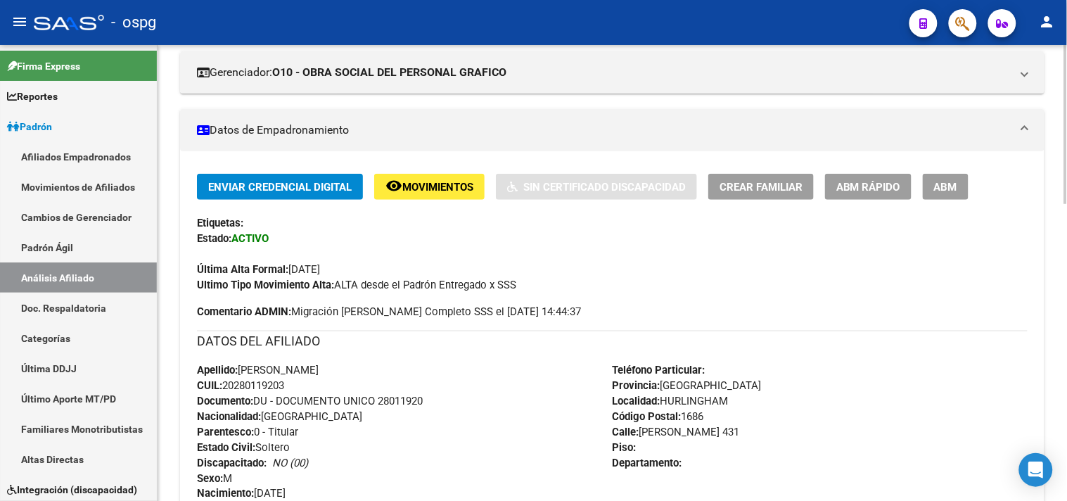
scroll to position [215, 0]
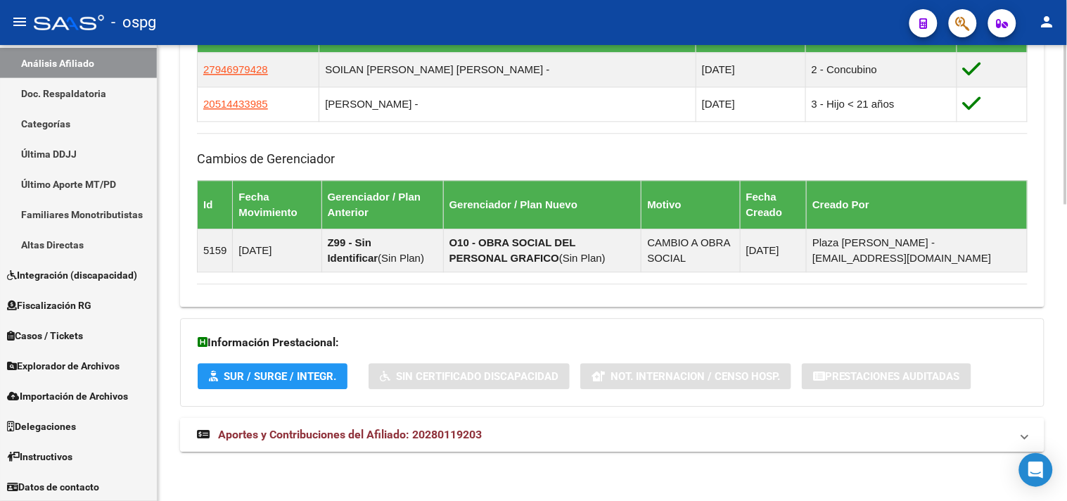
click at [322, 435] on span "Aportes y Contribuciones del Afiliado: 20280119203" at bounding box center [350, 434] width 264 height 13
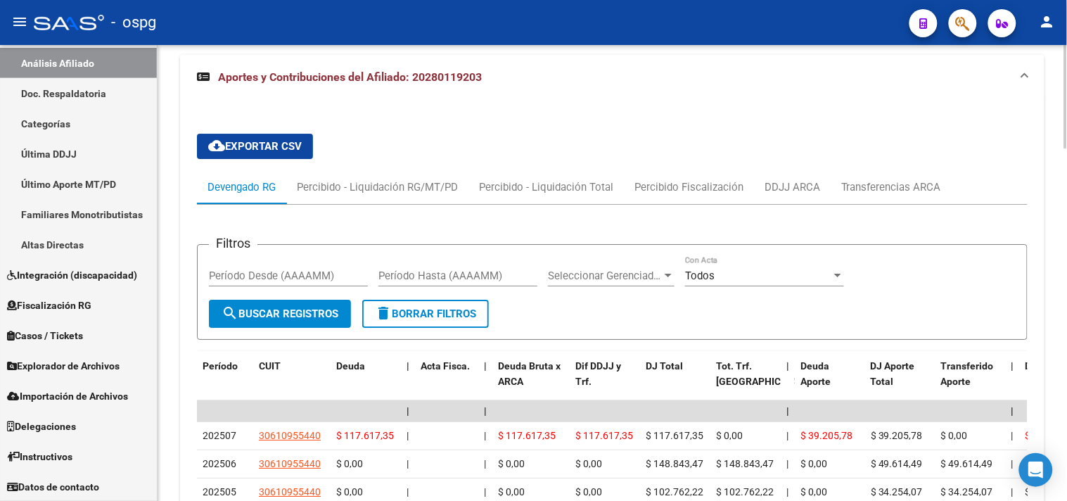
scroll to position [1290, 0]
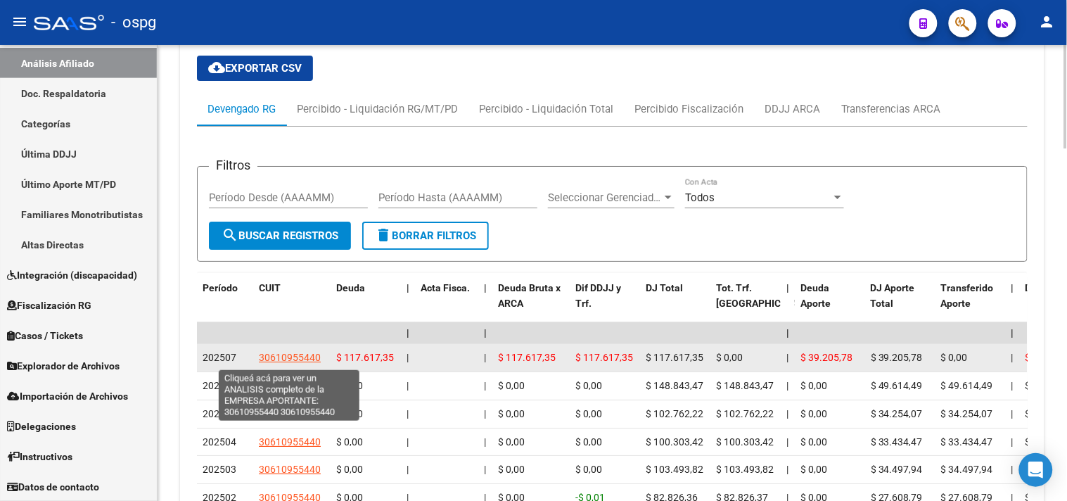
click at [315, 362] on span "30610955440" at bounding box center [290, 357] width 62 height 11
type textarea "30610955440"
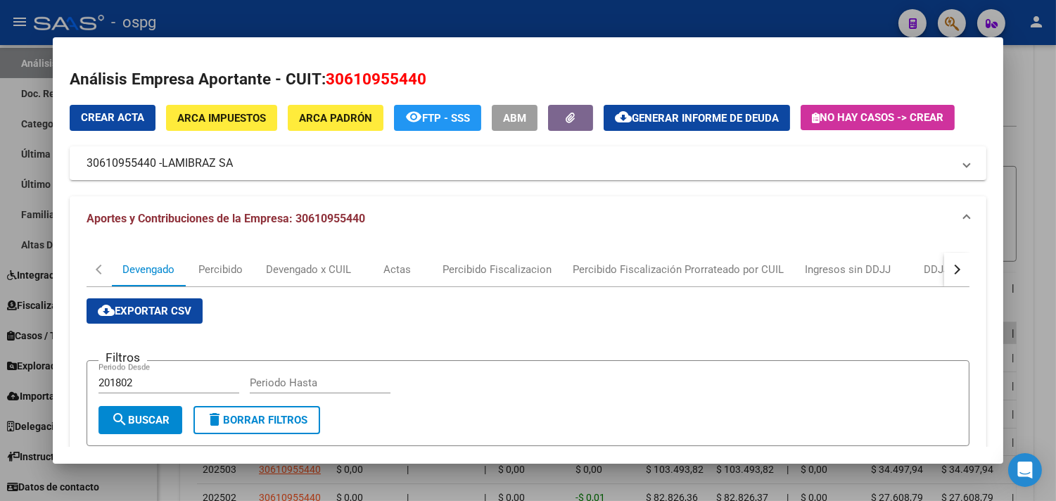
click at [1022, 142] on div at bounding box center [528, 250] width 1056 height 501
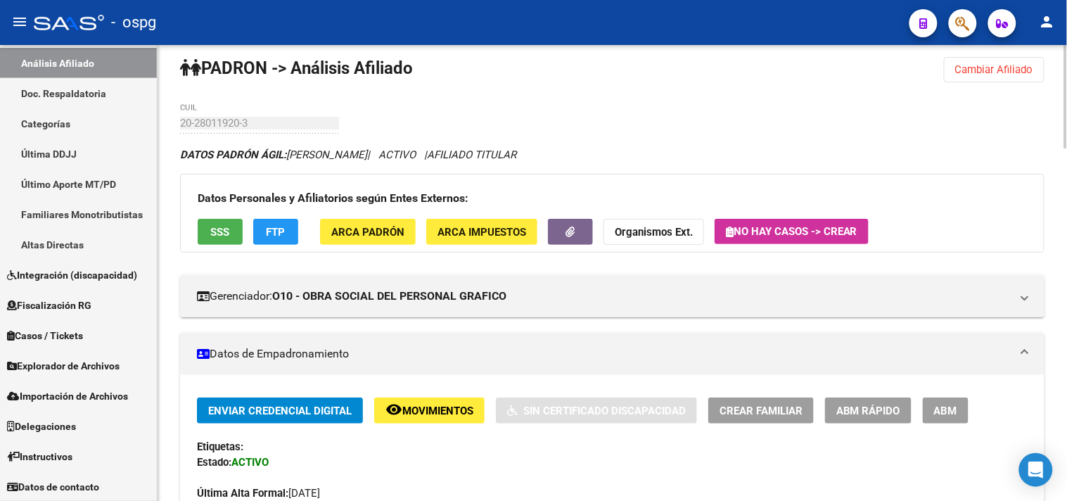
scroll to position [0, 0]
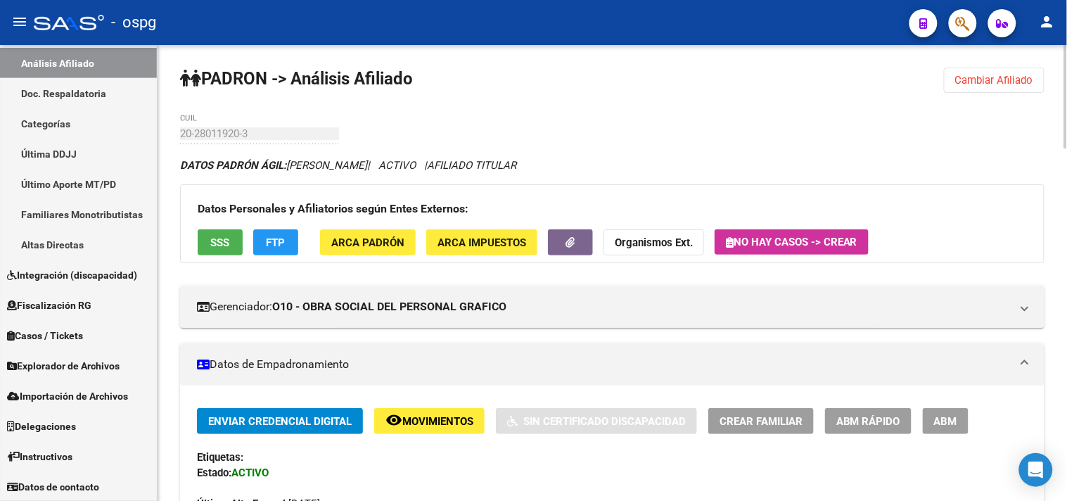
click at [1008, 82] on span "Cambiar Afiliado" at bounding box center [995, 80] width 78 height 13
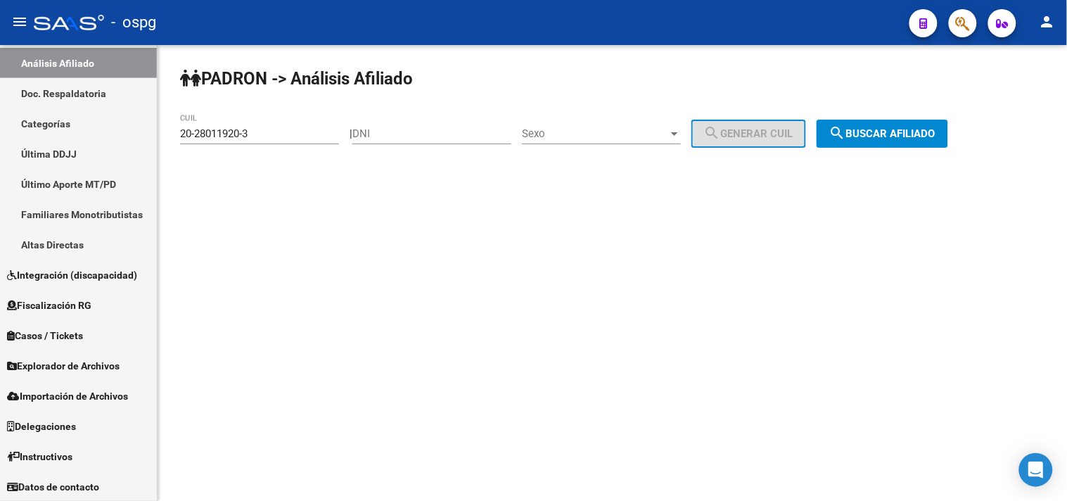
drag, startPoint x: 191, startPoint y: 144, endPoint x: 173, endPoint y: 145, distance: 17.6
click at [173, 145] on div "[PERSON_NAME] -> Análisis Afiliado 20-28011920-3 CUIL | DNI Sexo Sexo search Ge…" at bounding box center [613, 119] width 910 height 148
paste input "5284067"
type input "20-25284067-3"
click at [904, 128] on span "search Buscar afiliado" at bounding box center [883, 133] width 106 height 13
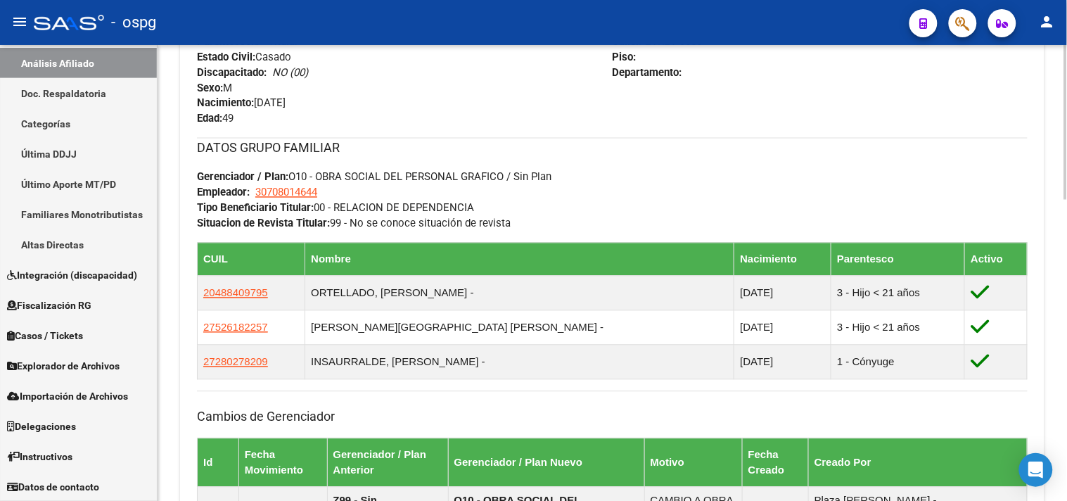
scroll to position [885, 0]
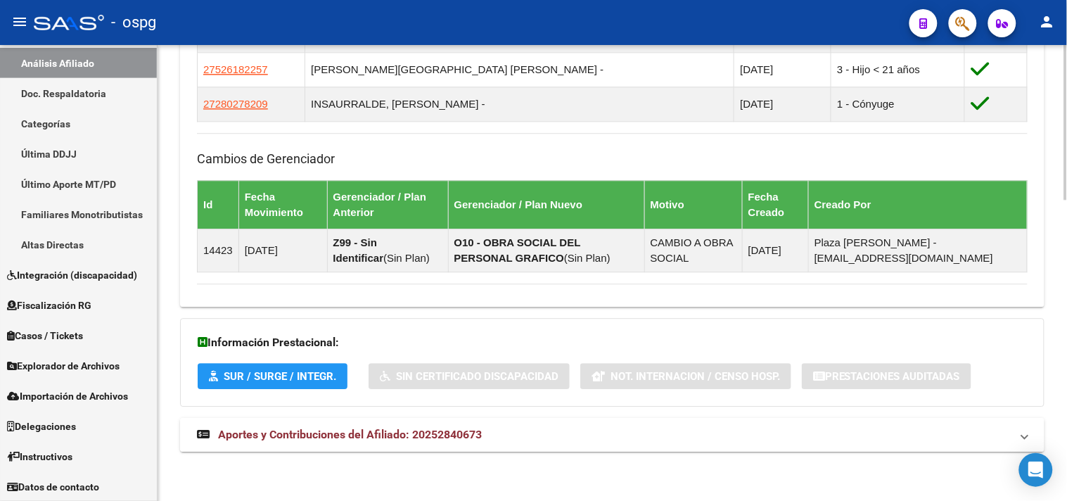
drag, startPoint x: 445, startPoint y: 439, endPoint x: 845, endPoint y: 434, distance: 399.7
click at [452, 440] on span "Aportes y Contribuciones del Afiliado: 20252840673" at bounding box center [350, 434] width 264 height 13
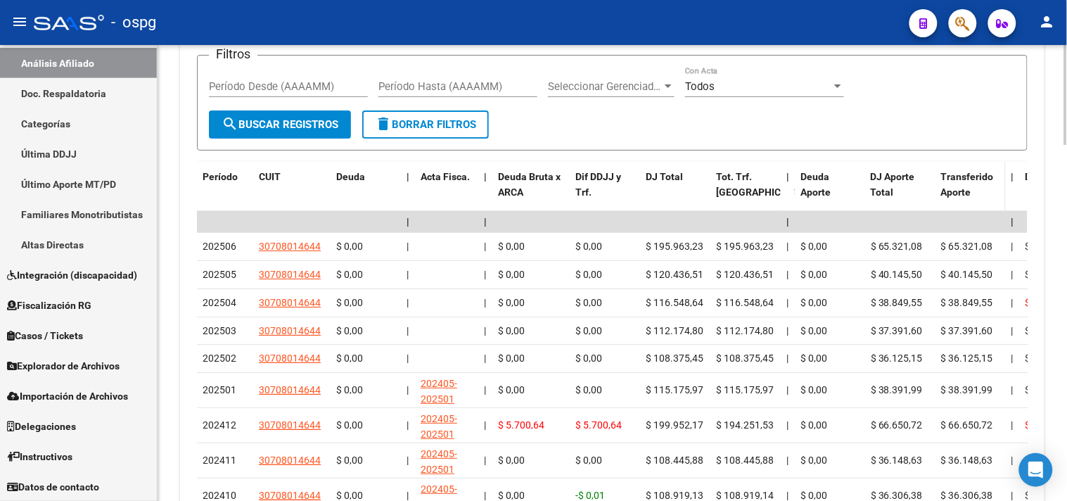
scroll to position [1436, 0]
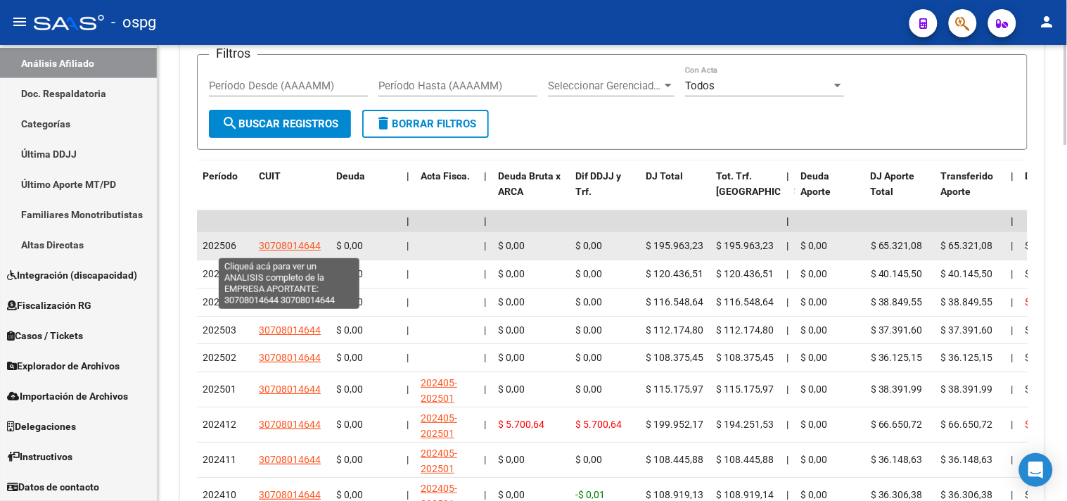
click at [291, 251] on span "30708014644" at bounding box center [290, 245] width 62 height 11
type textarea "30708014644"
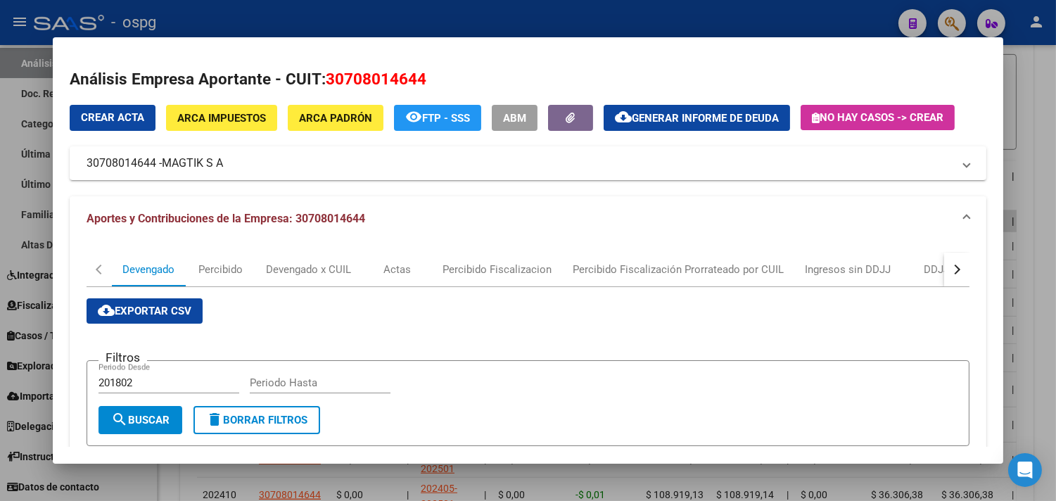
click at [1042, 120] on div at bounding box center [528, 250] width 1056 height 501
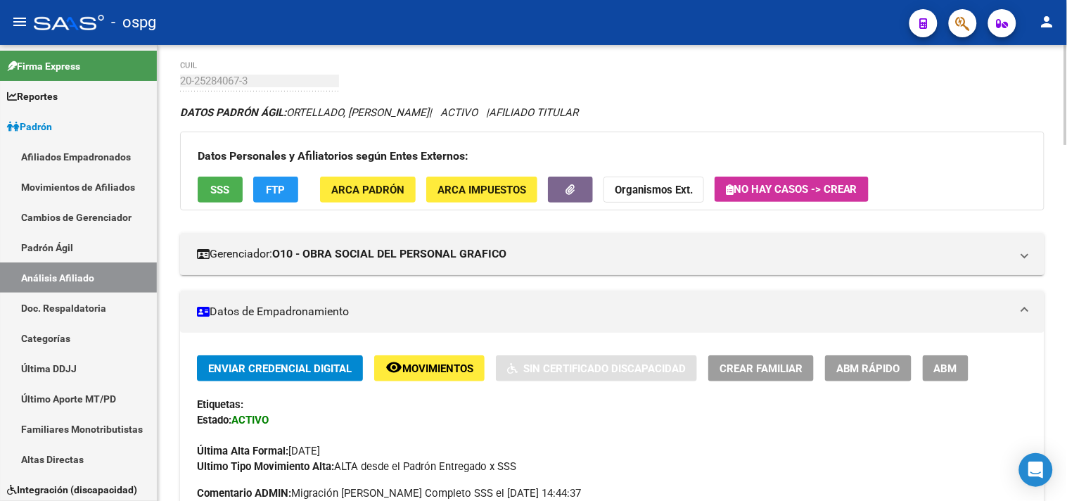
scroll to position [0, 0]
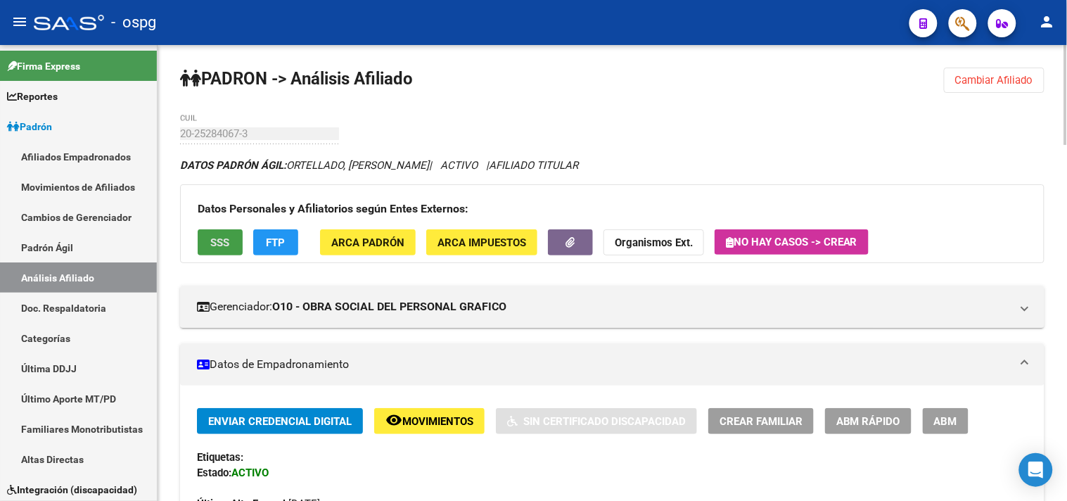
click at [213, 241] on span "SSS" at bounding box center [220, 242] width 19 height 13
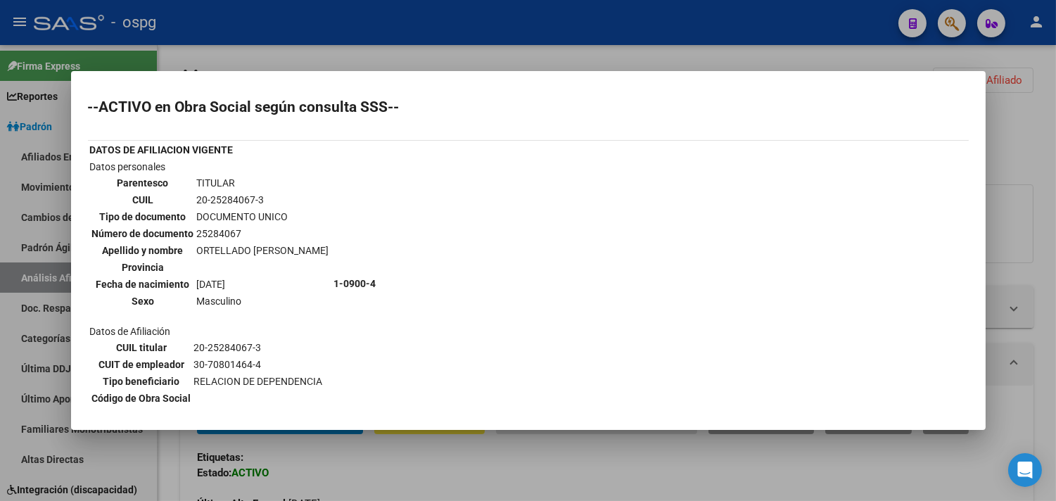
click at [1023, 125] on div at bounding box center [528, 250] width 1056 height 501
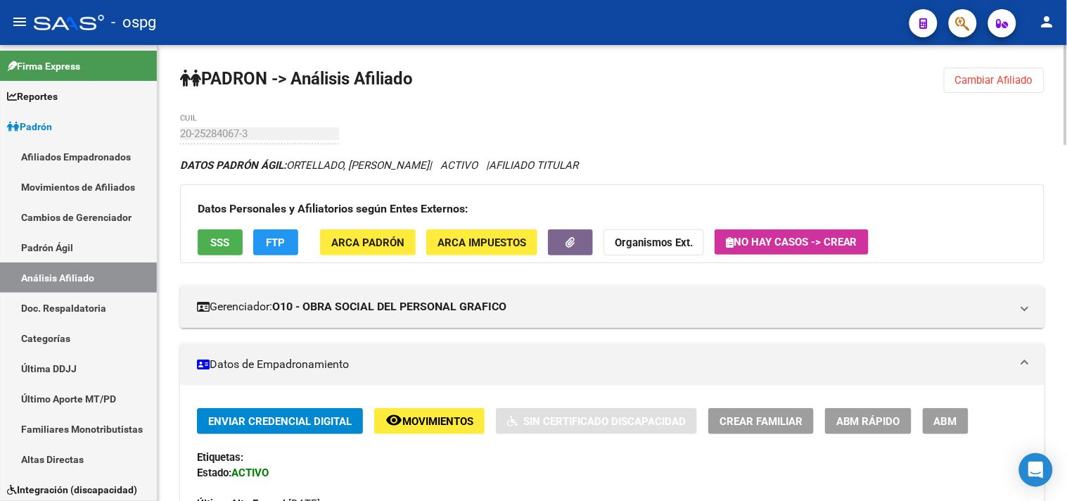
click at [990, 84] on span "Cambiar Afiliado" at bounding box center [995, 80] width 78 height 13
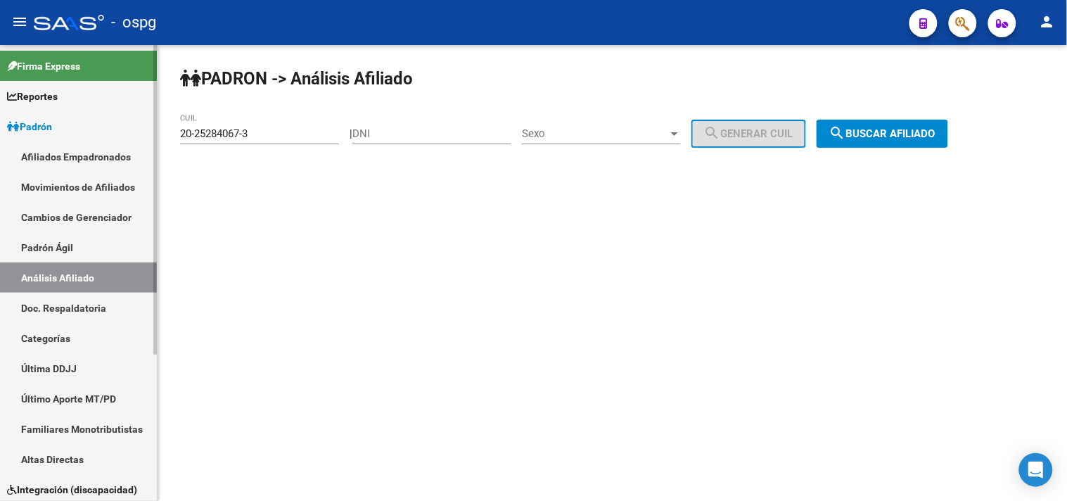
drag, startPoint x: 259, startPoint y: 137, endPoint x: 132, endPoint y: 152, distance: 127.5
click at [141, 149] on mat-sidenav-container "Firma Express Reportes Ingresos Devengados Análisis Histórico Detalles Transfer…" at bounding box center [533, 273] width 1067 height 456
type input "20-08050649-0"
click at [894, 134] on span "search Buscar afiliado" at bounding box center [883, 133] width 106 height 13
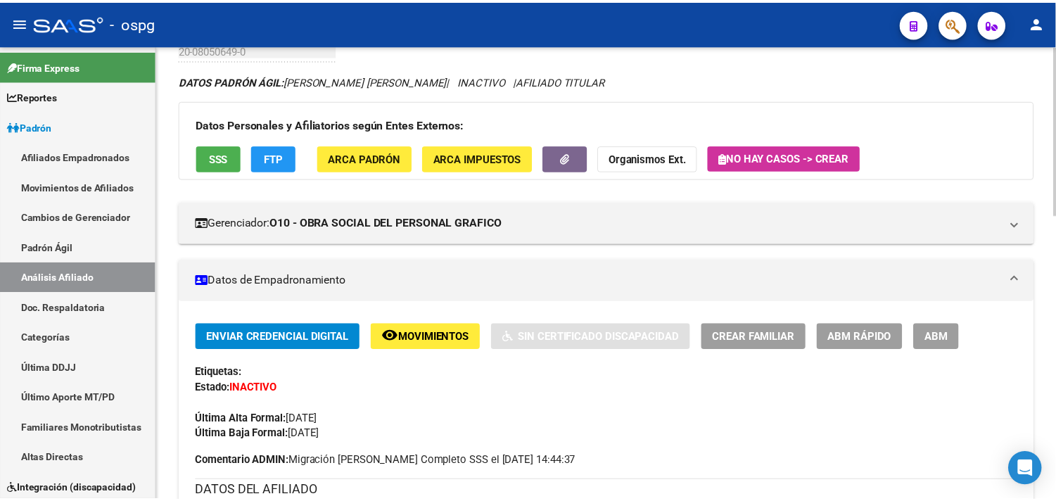
scroll to position [78, 0]
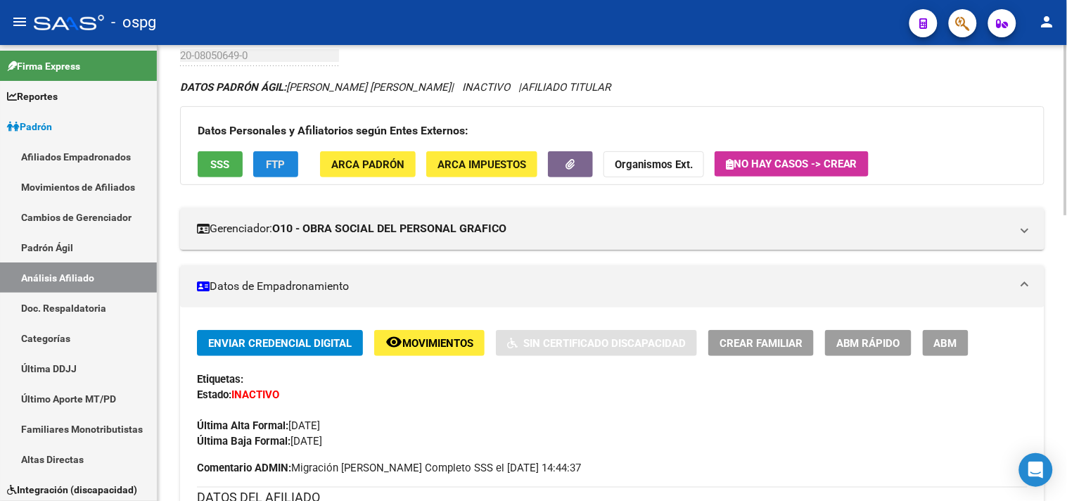
click at [274, 169] on span "FTP" at bounding box center [276, 164] width 19 height 13
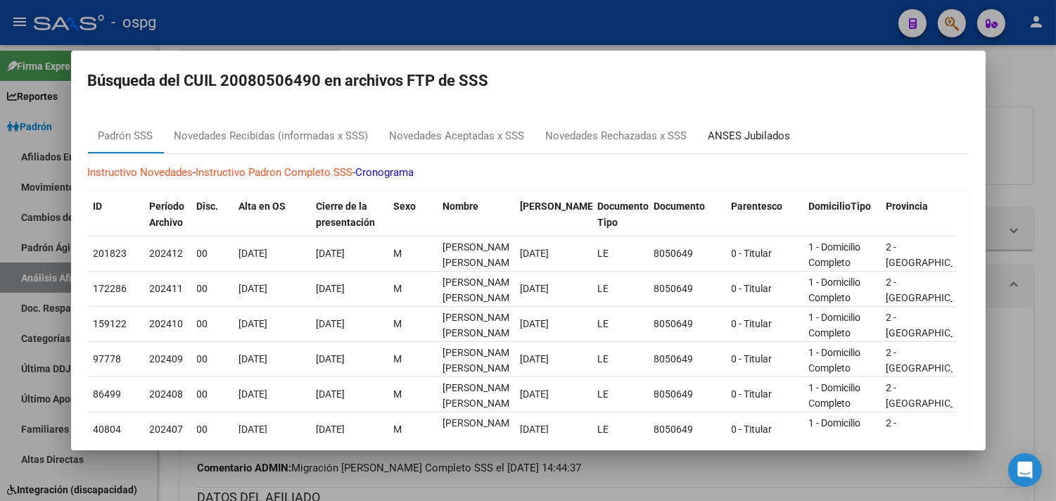
click at [747, 144] on div "ANSES Jubilados" at bounding box center [749, 137] width 103 height 34
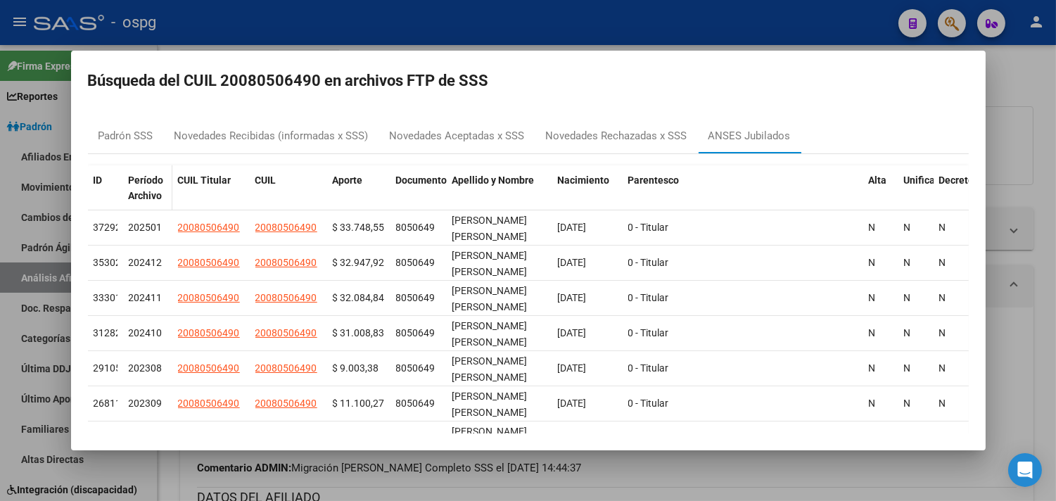
click at [129, 172] on div "Período Archivo" at bounding box center [148, 188] width 38 height 32
click at [141, 184] on span "Período Archivo" at bounding box center [146, 188] width 35 height 27
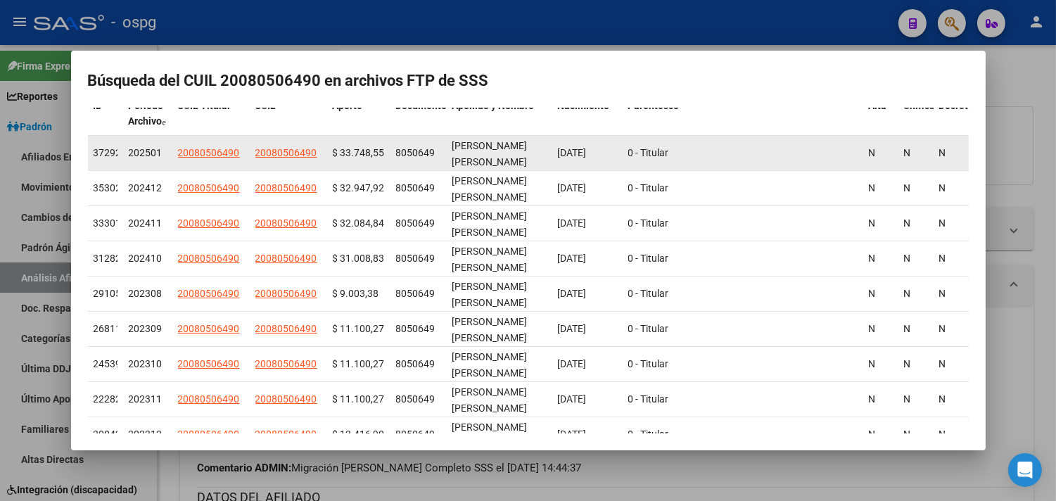
scroll to position [0, 0]
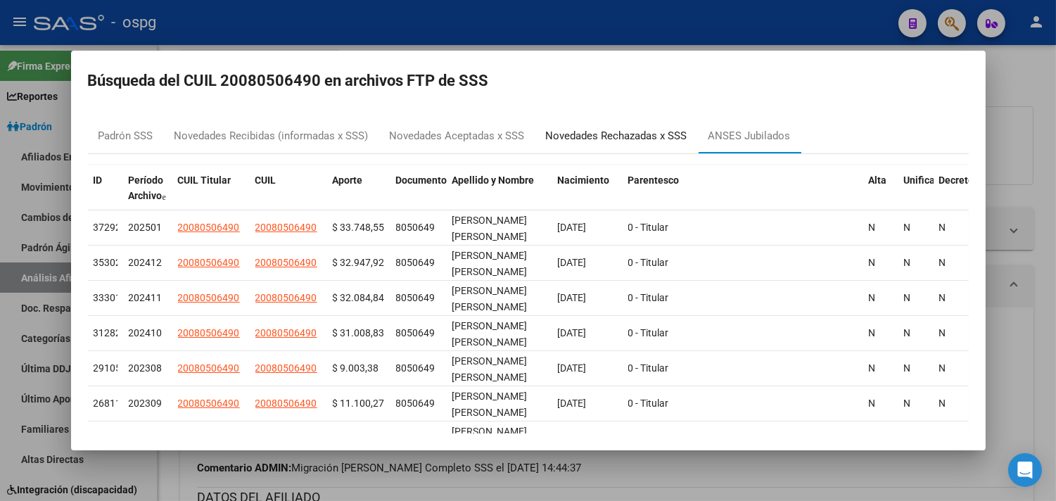
click at [572, 139] on div "Novedades Rechazadas x SSS" at bounding box center [616, 136] width 141 height 16
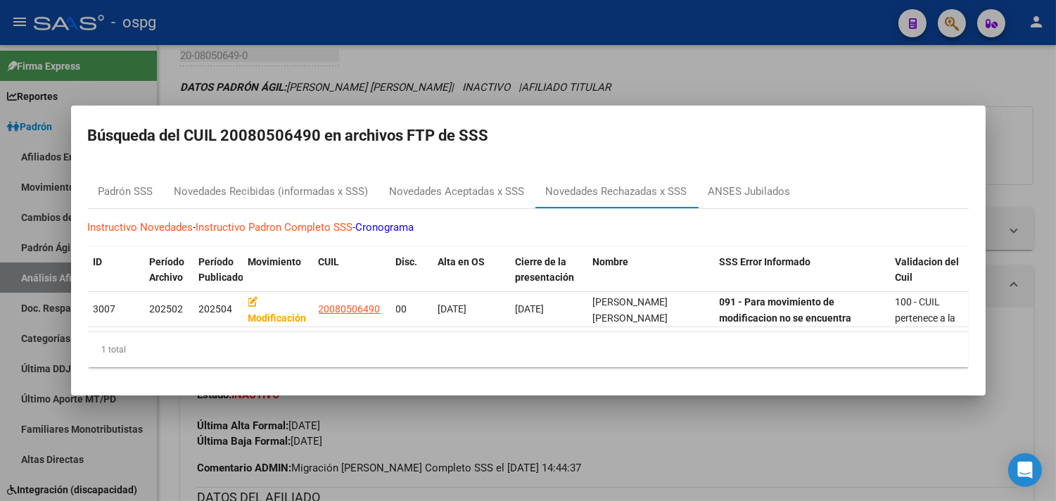
click at [345, 60] on div at bounding box center [528, 250] width 1056 height 501
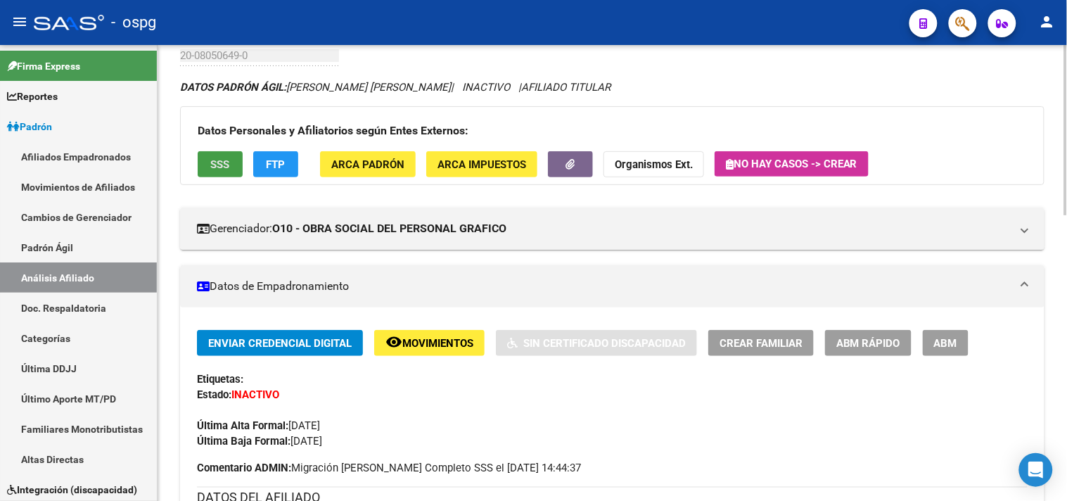
click at [219, 170] on span "SSS" at bounding box center [220, 164] width 19 height 13
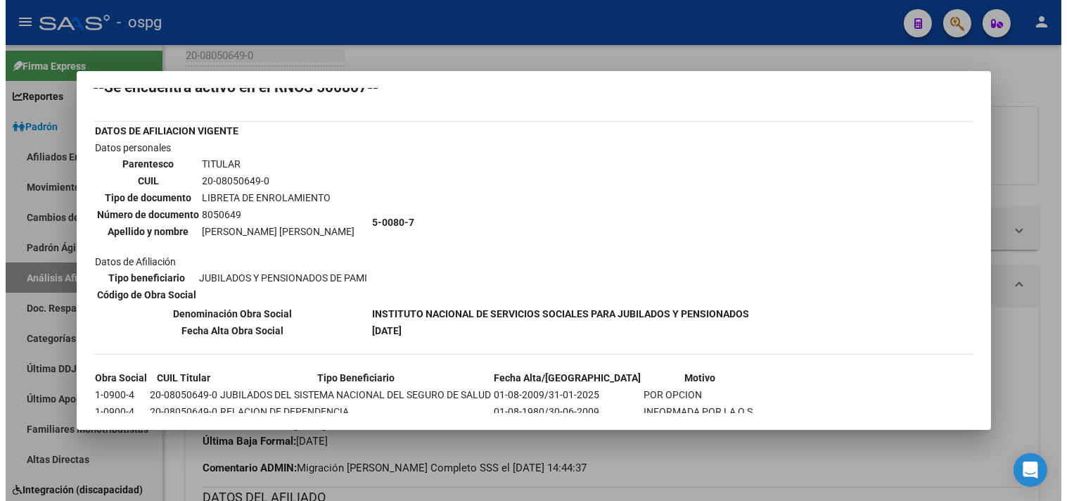
scroll to position [70, 0]
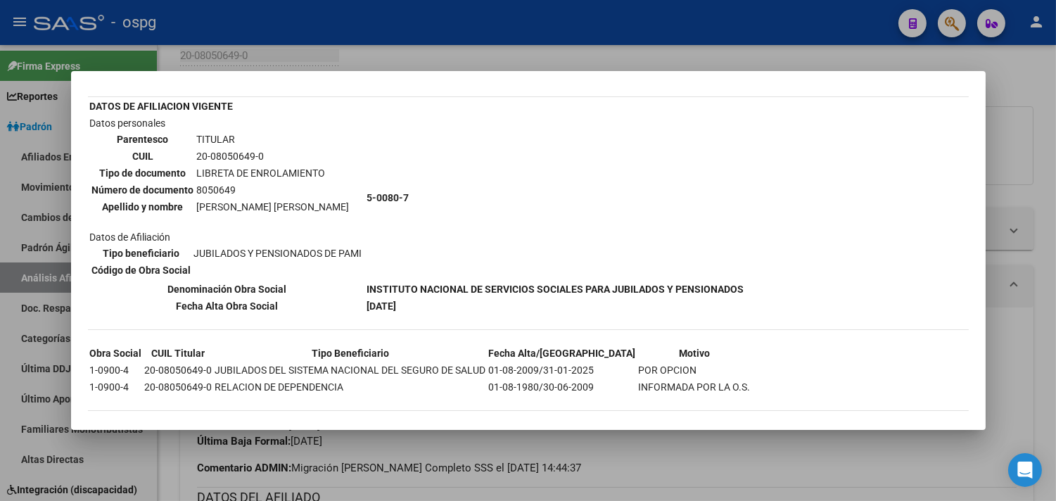
click at [628, 22] on div at bounding box center [528, 250] width 1056 height 501
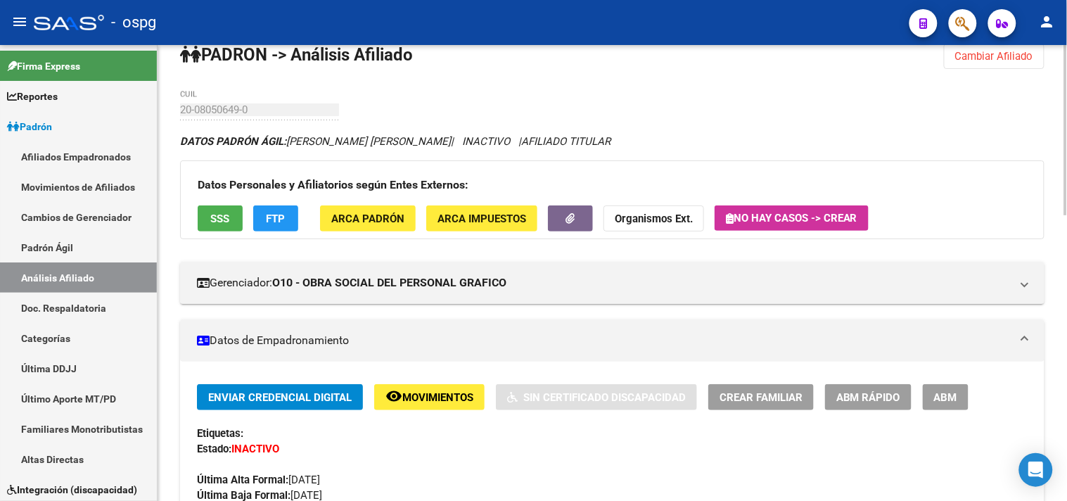
scroll to position [0, 0]
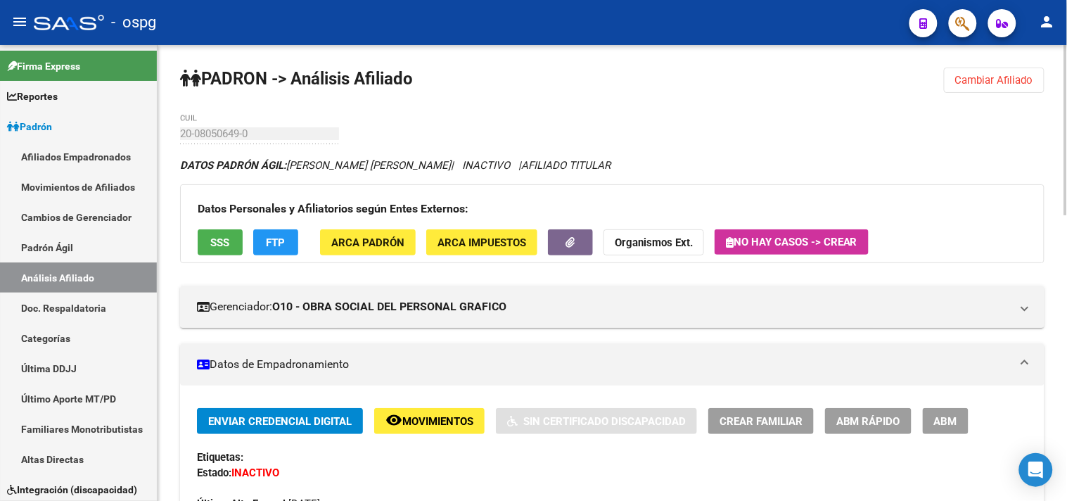
drag, startPoint x: 992, startPoint y: 75, endPoint x: 846, endPoint y: 113, distance: 151.2
click at [989, 76] on span "Cambiar Afiliado" at bounding box center [995, 80] width 78 height 13
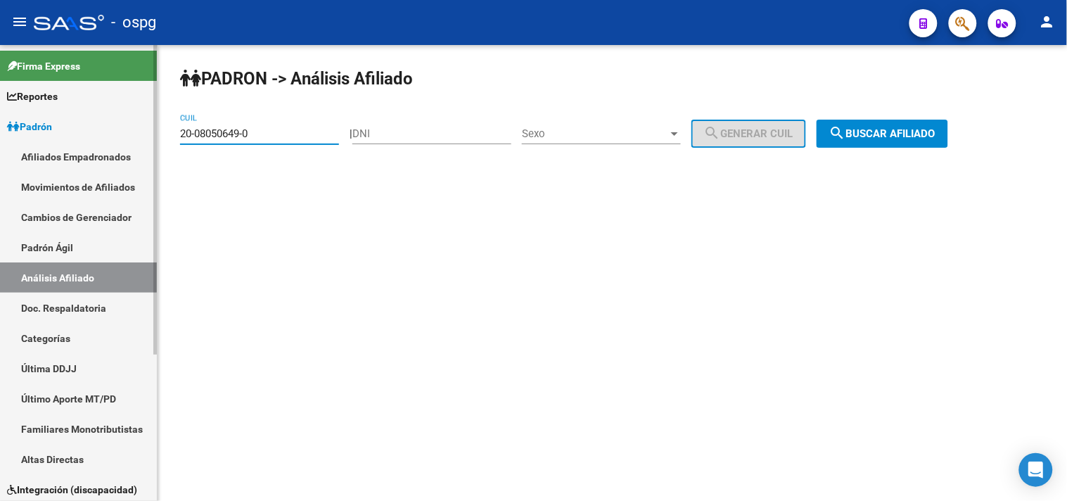
drag, startPoint x: 278, startPoint y: 134, endPoint x: 128, endPoint y: 124, distance: 150.2
click at [129, 125] on mat-sidenav-container "Firma Express Reportes Ingresos Devengados Análisis Histórico Detalles Transfer…" at bounding box center [533, 273] width 1067 height 456
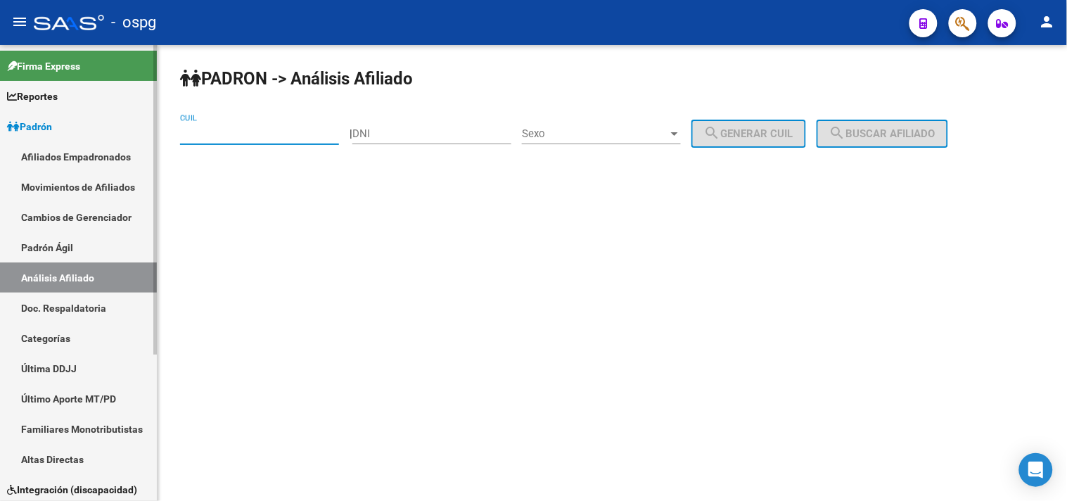
paste input "20-31438869-1"
type input "20-31438869-1"
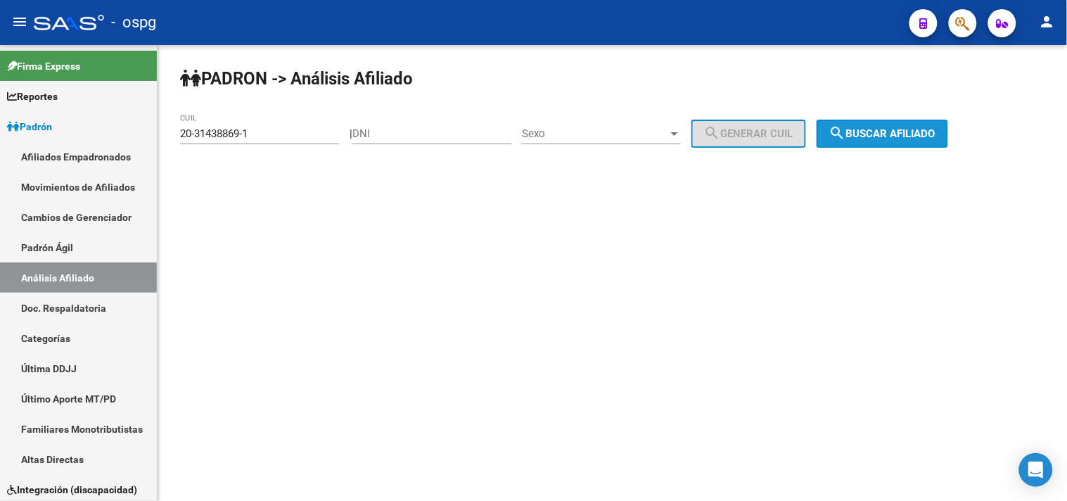
click at [903, 143] on button "search Buscar afiliado" at bounding box center [883, 134] width 132 height 28
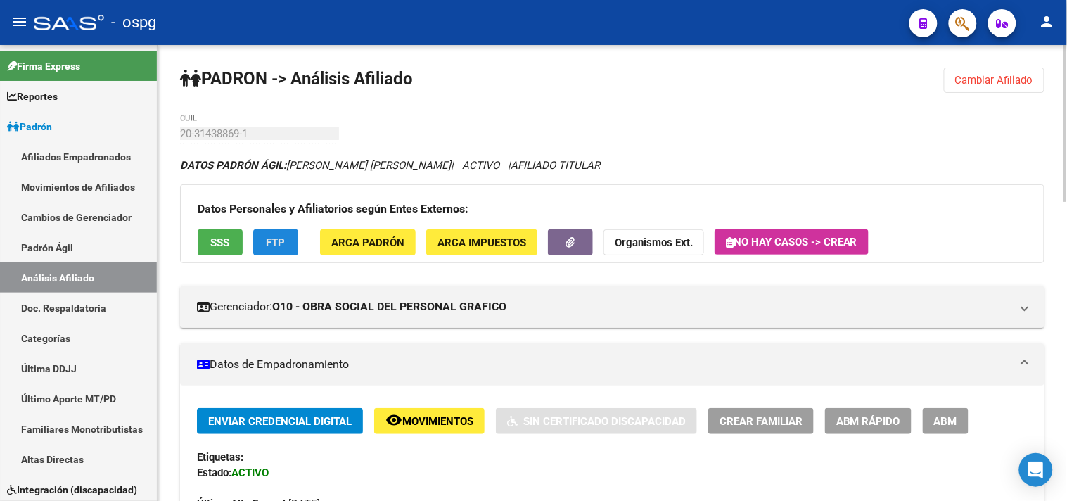
click at [291, 248] on button "FTP" at bounding box center [275, 242] width 45 height 26
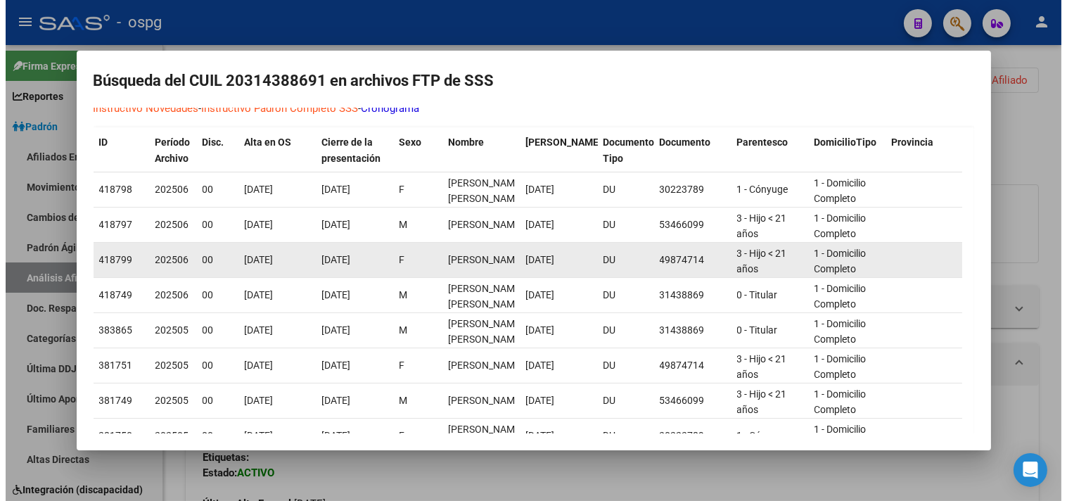
scroll to position [156, 0]
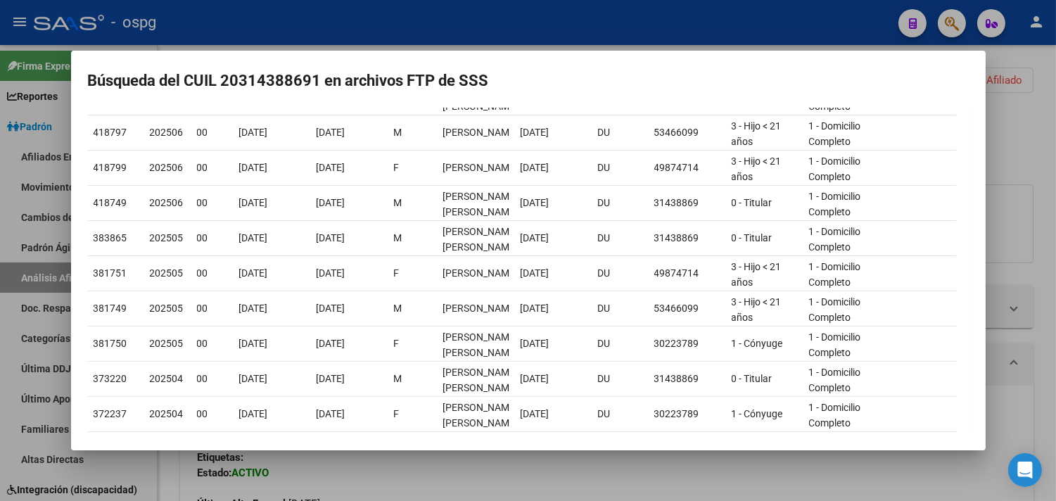
click at [371, 31] on div at bounding box center [528, 250] width 1056 height 501
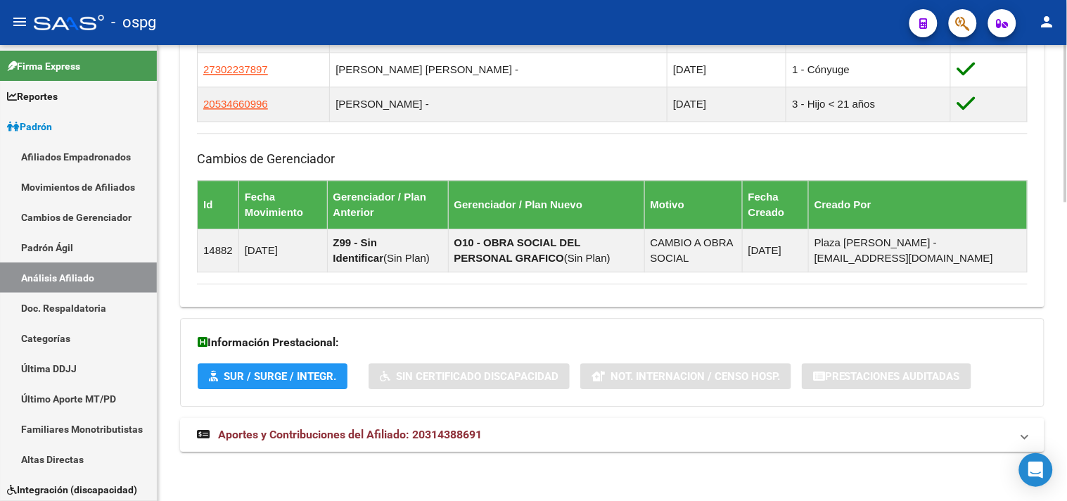
scroll to position [869, 0]
click at [471, 430] on span "Aportes y Contribuciones del Afiliado: 20314388691" at bounding box center [350, 434] width 264 height 13
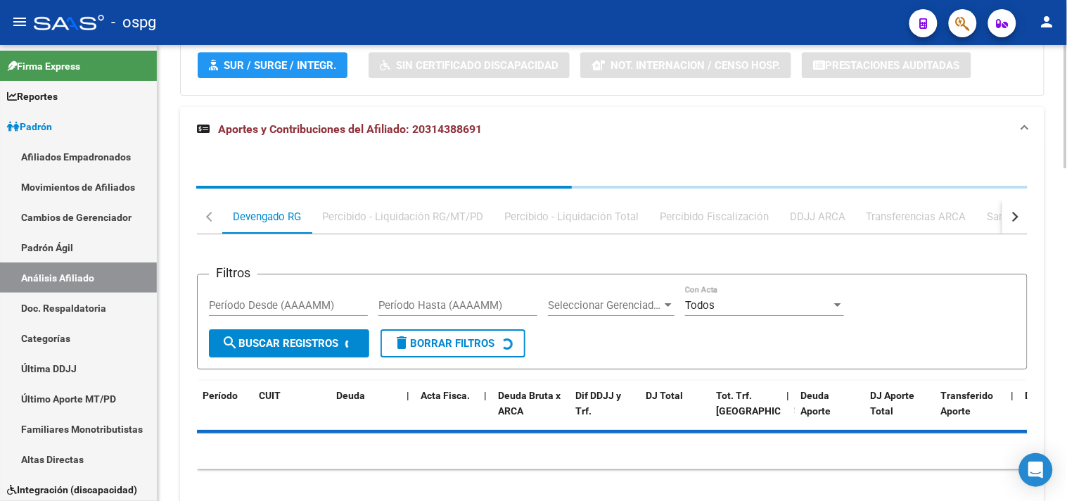
scroll to position [1182, 0]
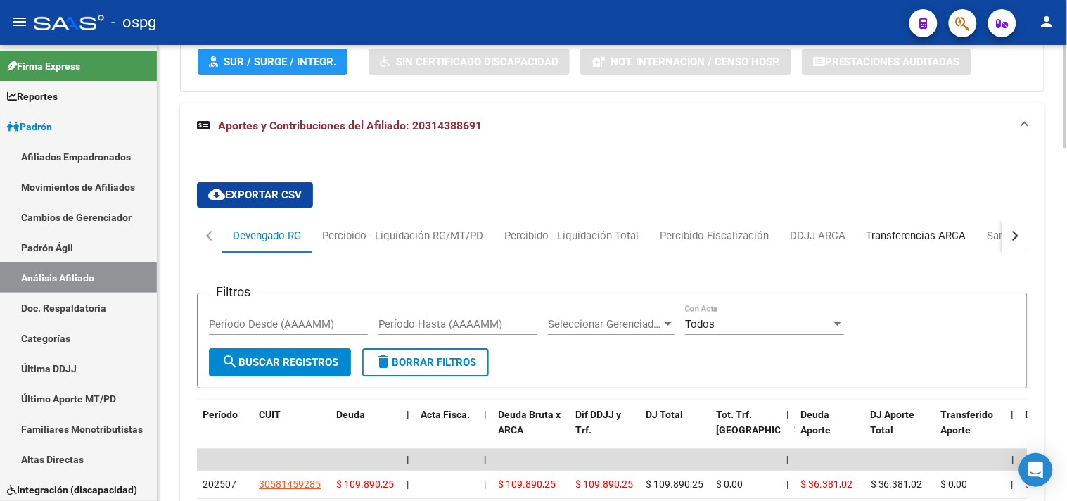
click at [925, 241] on div "Transferencias ARCA" at bounding box center [917, 235] width 100 height 15
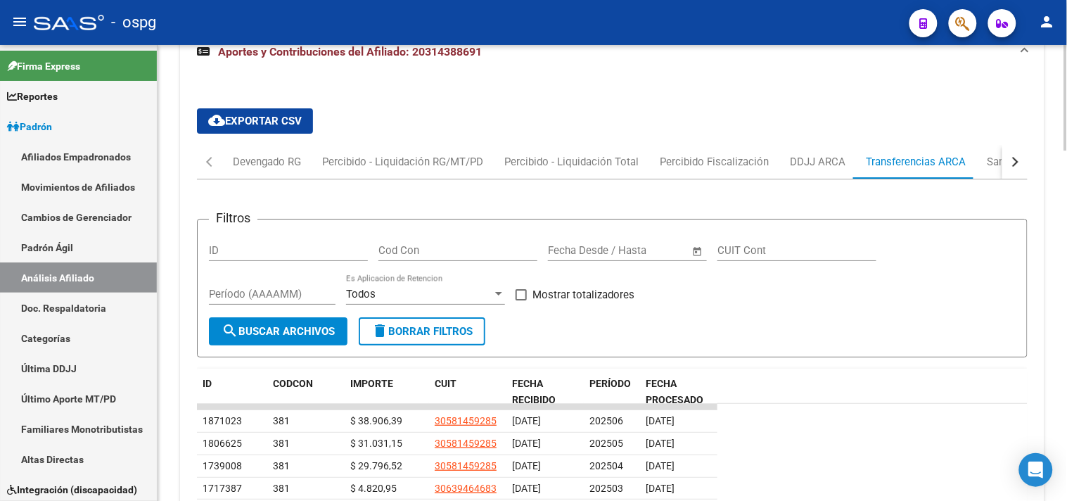
scroll to position [1417, 0]
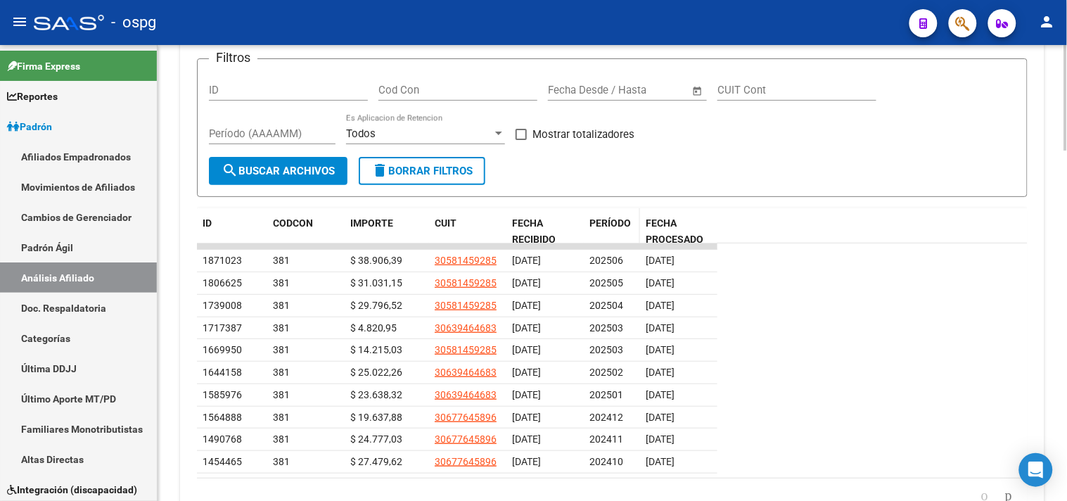
click at [593, 220] on span "PERÍODO" at bounding box center [611, 222] width 42 height 11
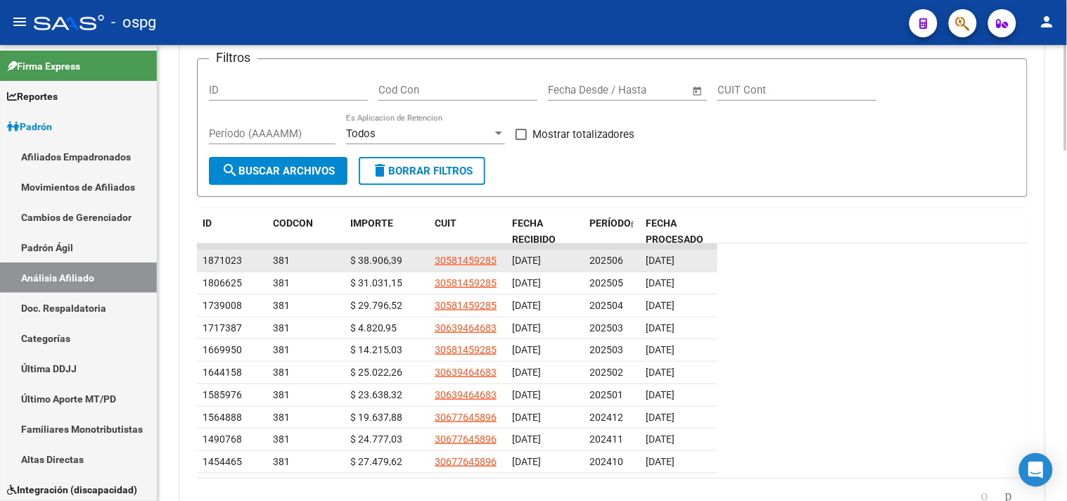
click at [467, 269] on app-link-go-to "30581459285" at bounding box center [466, 261] width 62 height 16
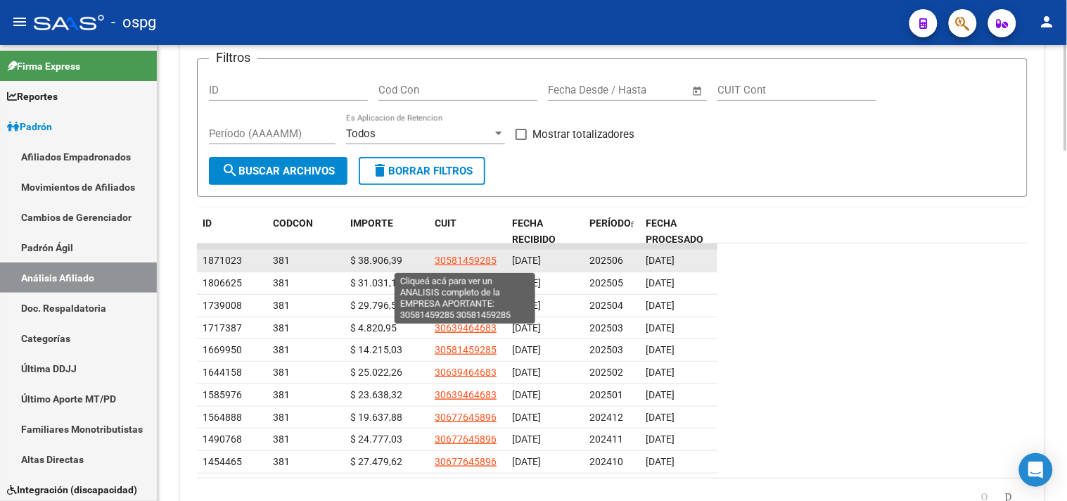
click at [467, 263] on span "30581459285" at bounding box center [466, 260] width 62 height 11
type textarea "30581459285"
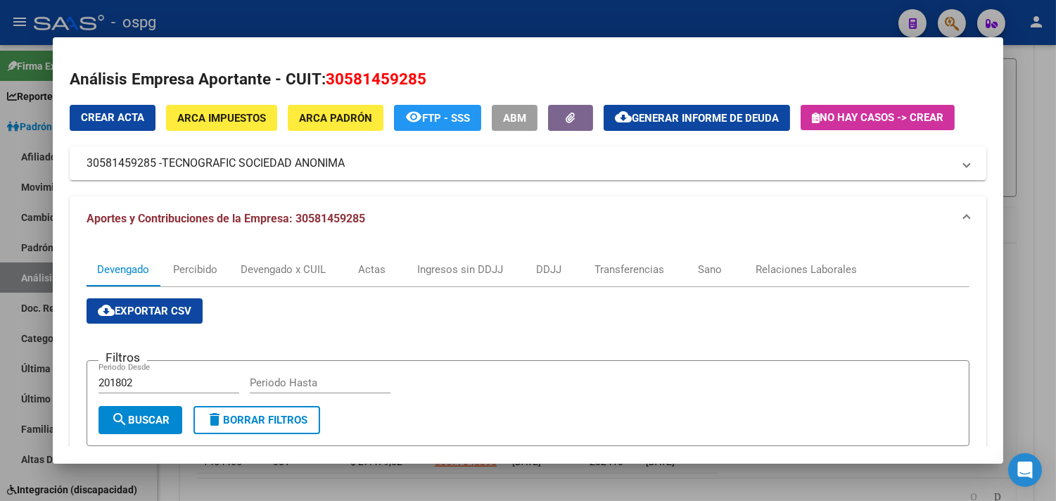
click at [589, 20] on div at bounding box center [528, 250] width 1056 height 501
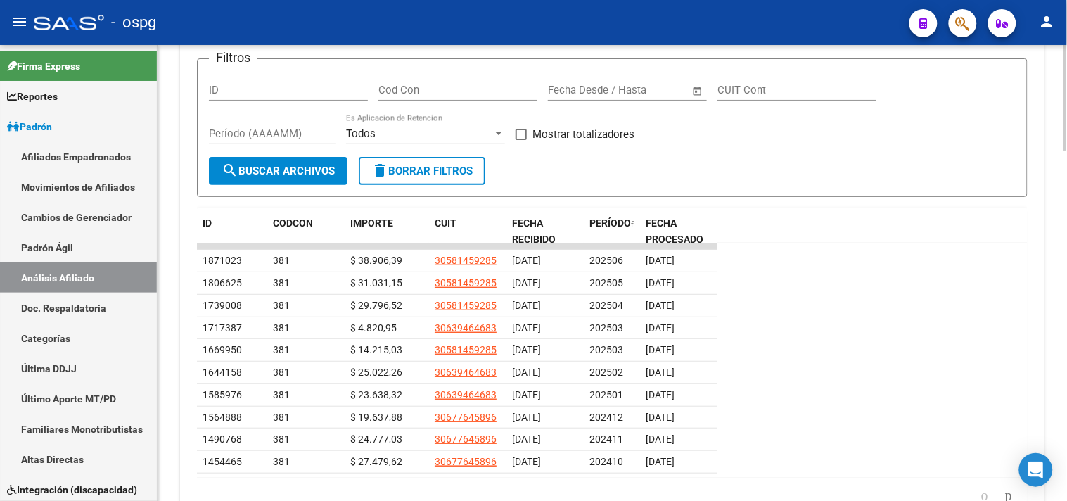
drag, startPoint x: 894, startPoint y: 78, endPoint x: 891, endPoint y: 101, distance: 23.4
click at [896, 77] on div "Filtros ID Cod Con Start date – End date Fecha Desde / Hasta CUIT Cont Período …" at bounding box center [612, 113] width 807 height 87
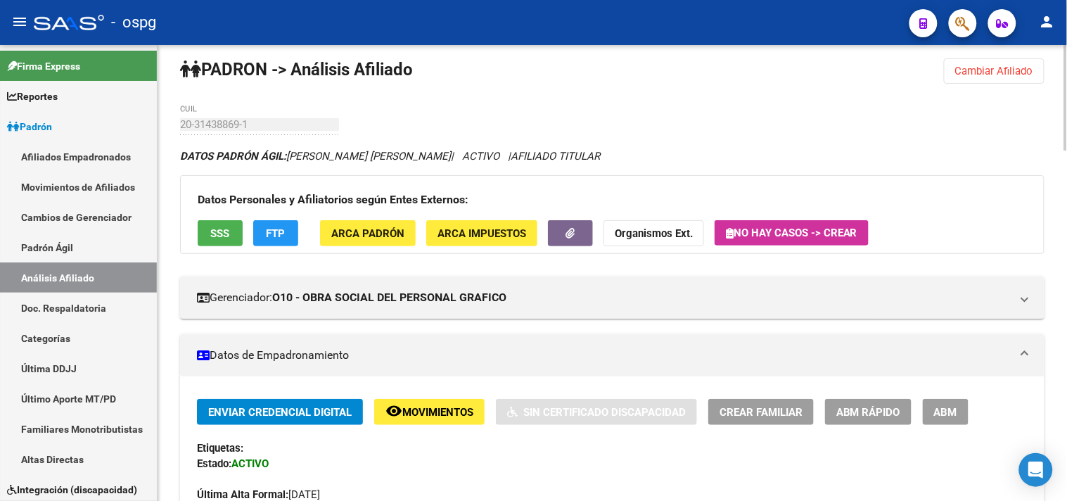
scroll to position [0, 0]
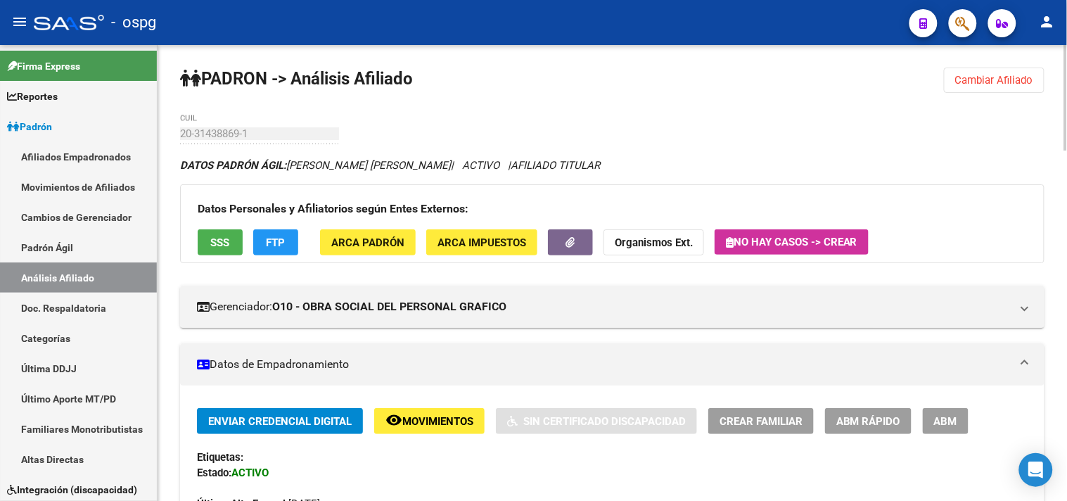
drag, startPoint x: 978, startPoint y: 80, endPoint x: 761, endPoint y: 103, distance: 218.6
click at [977, 80] on span "Cambiar Afiliado" at bounding box center [995, 80] width 78 height 13
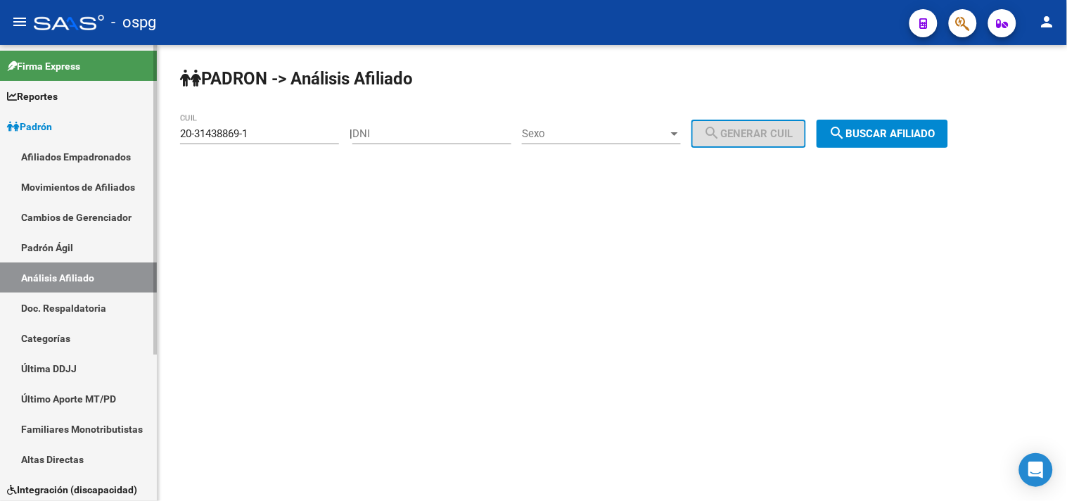
drag, startPoint x: 258, startPoint y: 130, endPoint x: 141, endPoint y: 118, distance: 118.1
click at [144, 120] on mat-sidenav-container "Firma Express Reportes Ingresos Devengados Análisis Histórico Detalles Transfer…" at bounding box center [533, 273] width 1067 height 456
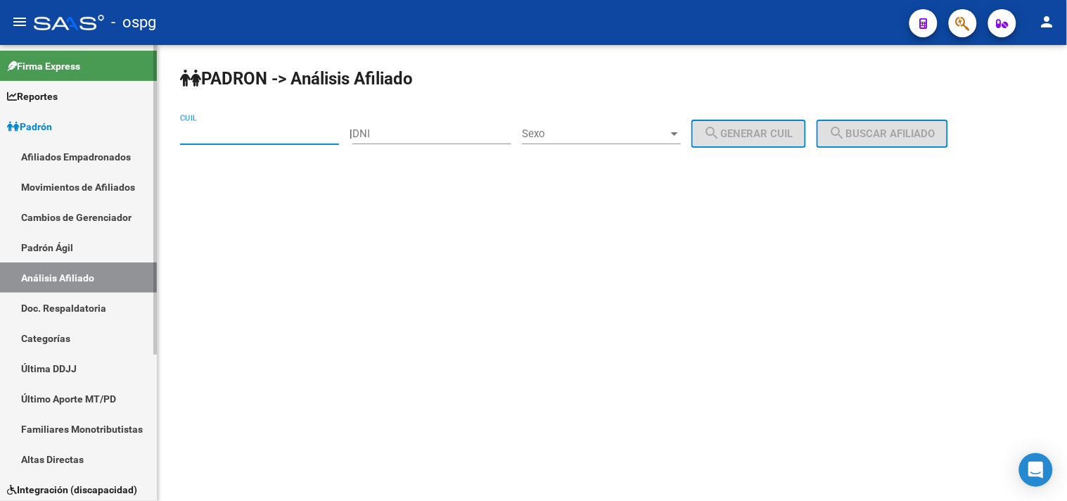
paste input "20-21100504-2"
type input "20-21100504-2"
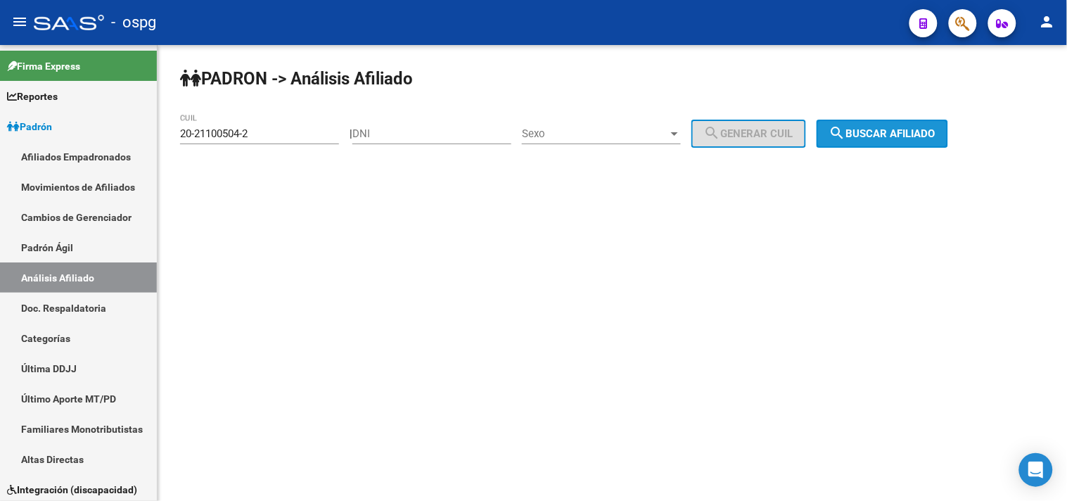
click at [918, 129] on span "search Buscar afiliado" at bounding box center [883, 133] width 106 height 13
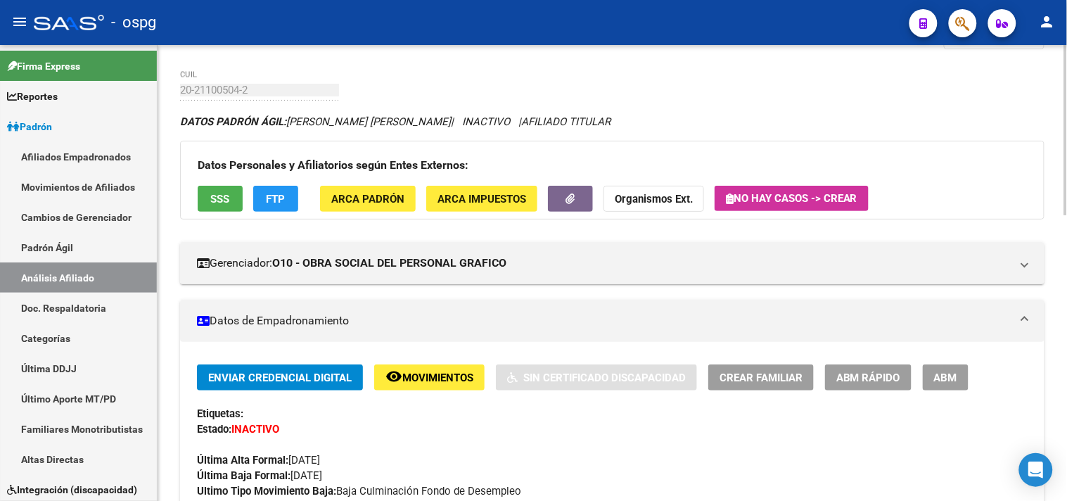
scroll to position [78, 0]
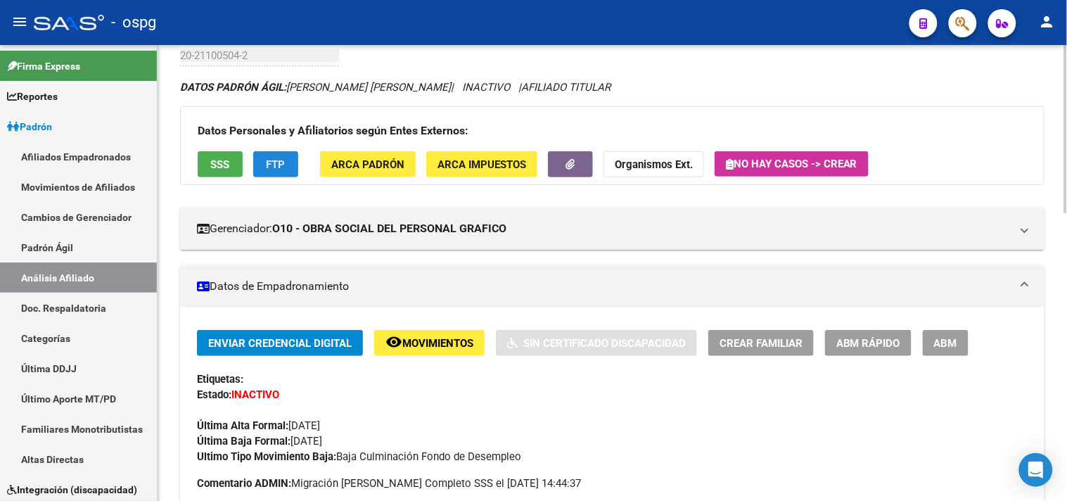
click at [274, 167] on span "FTP" at bounding box center [276, 164] width 19 height 13
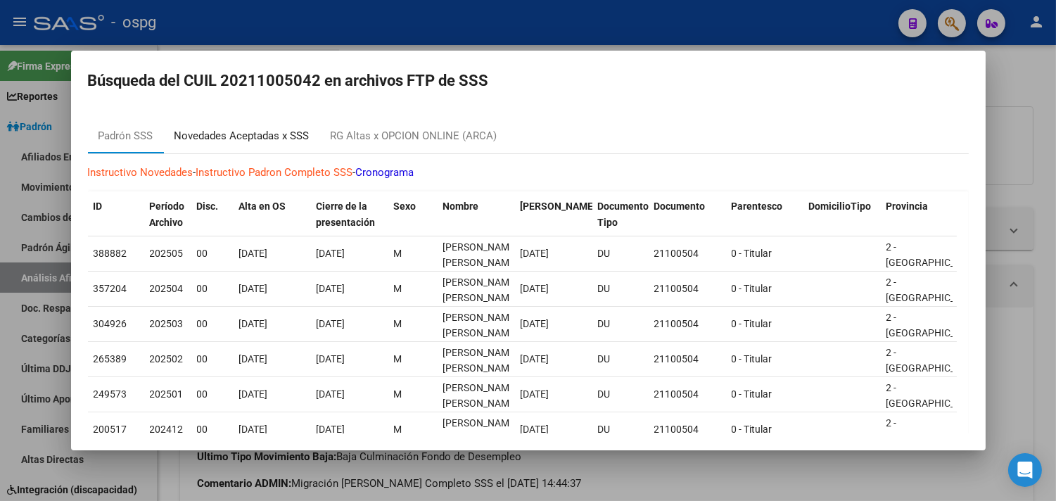
click at [236, 134] on div "Novedades Aceptadas x SSS" at bounding box center [242, 136] width 135 height 16
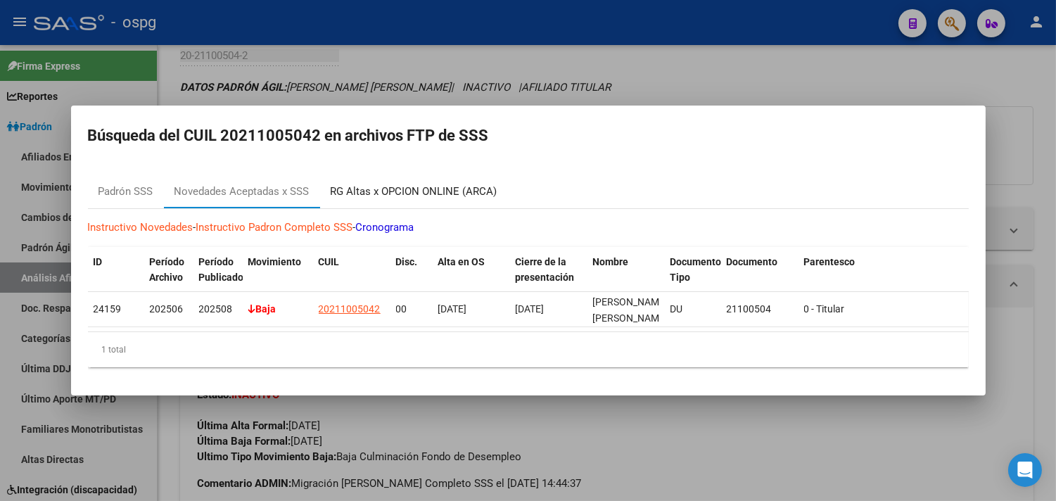
click at [387, 189] on div "RG Altas x OPCION ONLINE (ARCA)" at bounding box center [414, 192] width 167 height 16
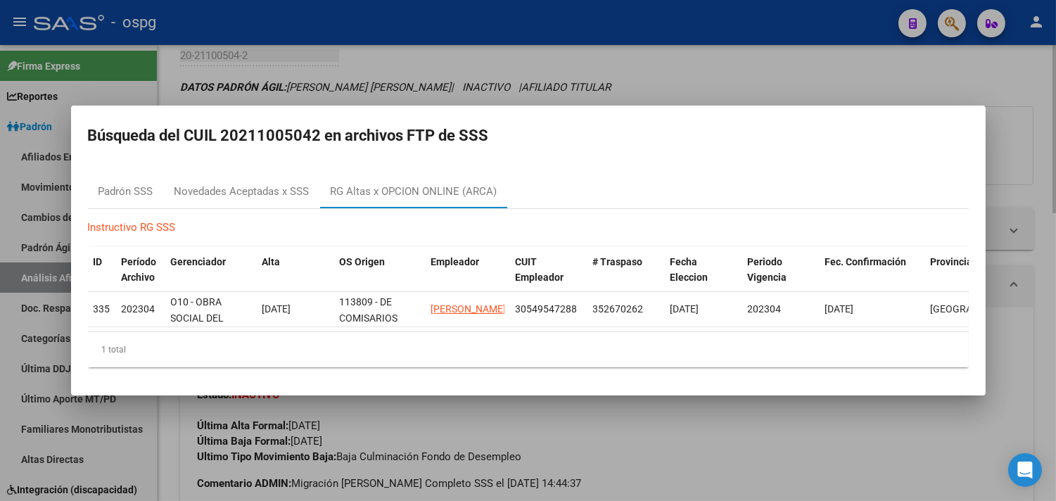
click at [403, 64] on div at bounding box center [528, 250] width 1056 height 501
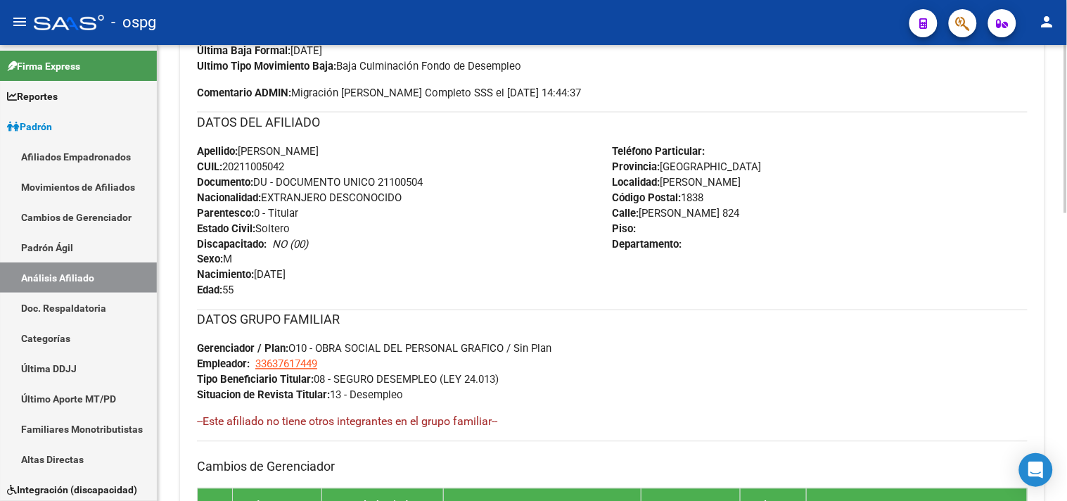
scroll to position [778, 0]
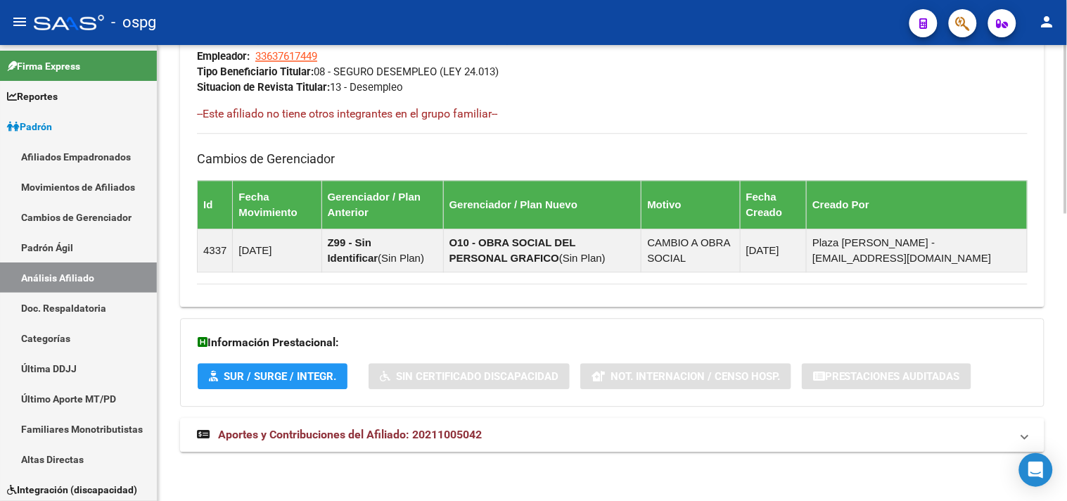
click at [371, 438] on span "Aportes y Contribuciones del Afiliado: 20211005042" at bounding box center [350, 434] width 264 height 13
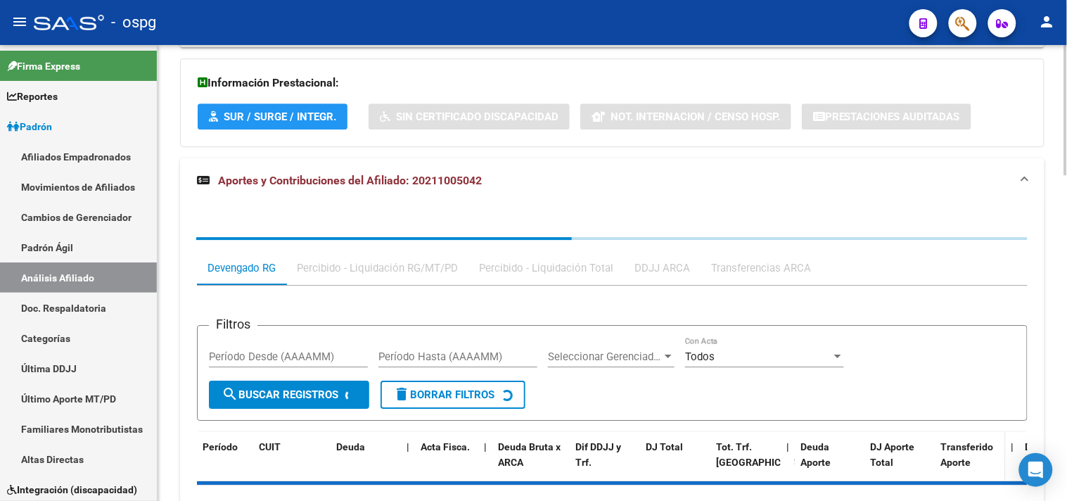
scroll to position [1095, 0]
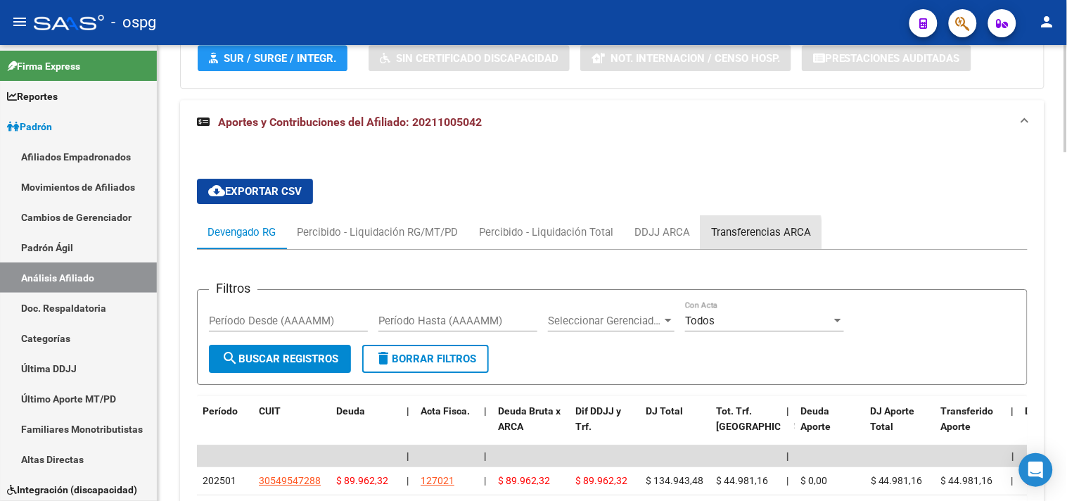
click at [744, 236] on div "Transferencias ARCA" at bounding box center [761, 231] width 100 height 15
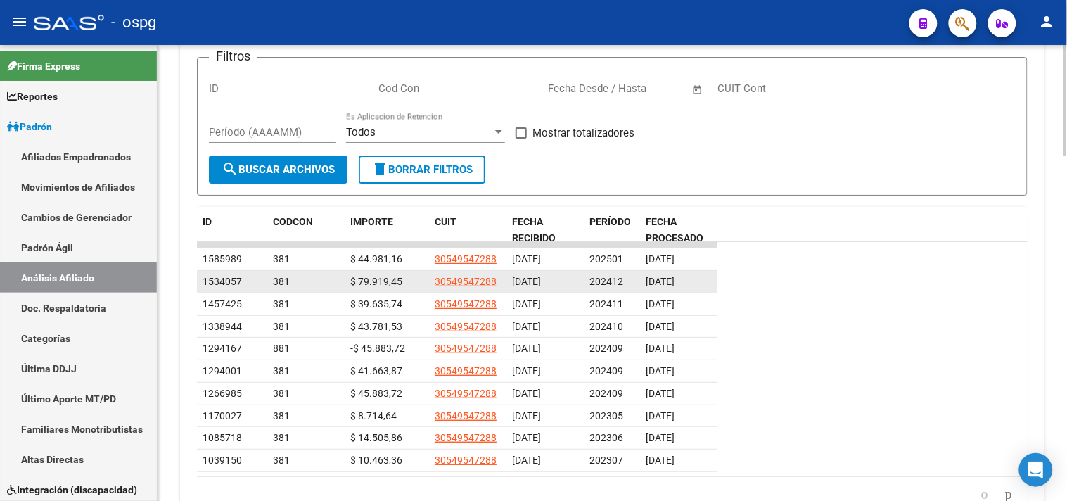
scroll to position [1330, 0]
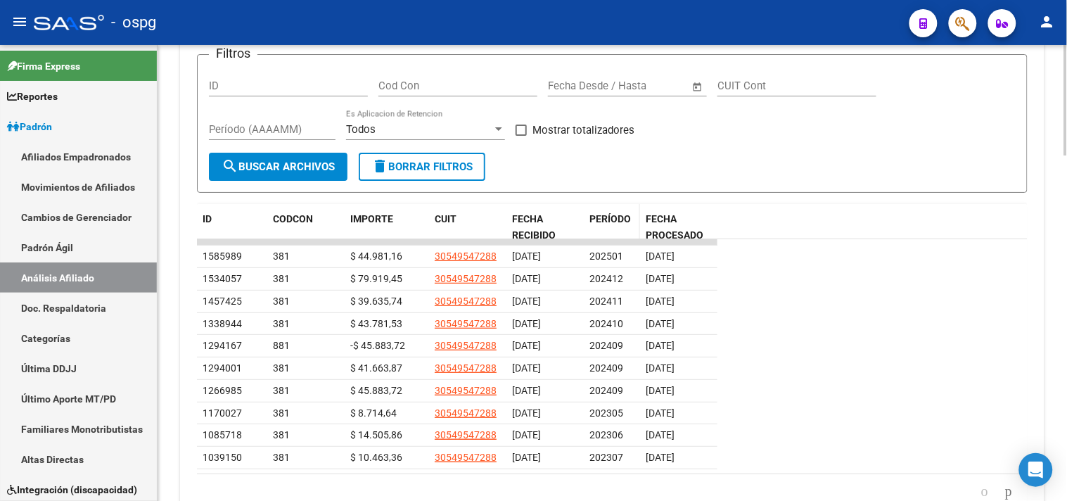
click at [609, 218] on span "PERÍODO" at bounding box center [611, 218] width 42 height 11
click at [604, 216] on span "PERÍODO" at bounding box center [611, 218] width 42 height 11
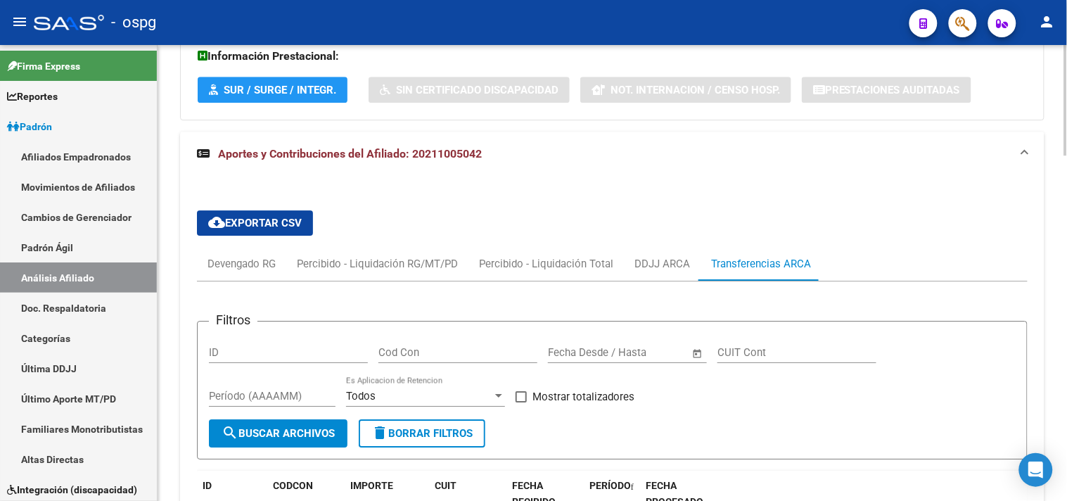
scroll to position [1017, 0]
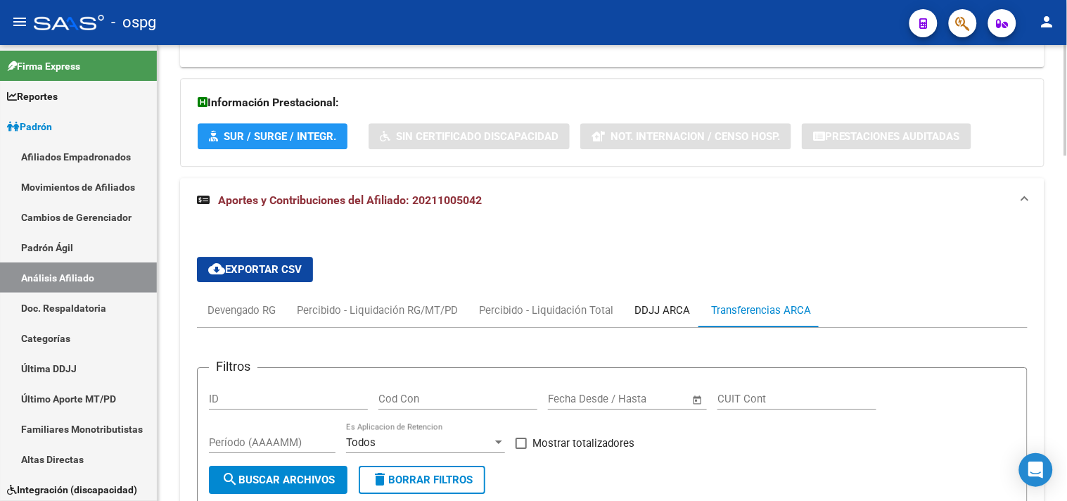
click at [641, 310] on div "DDJJ ARCA" at bounding box center [663, 310] width 56 height 15
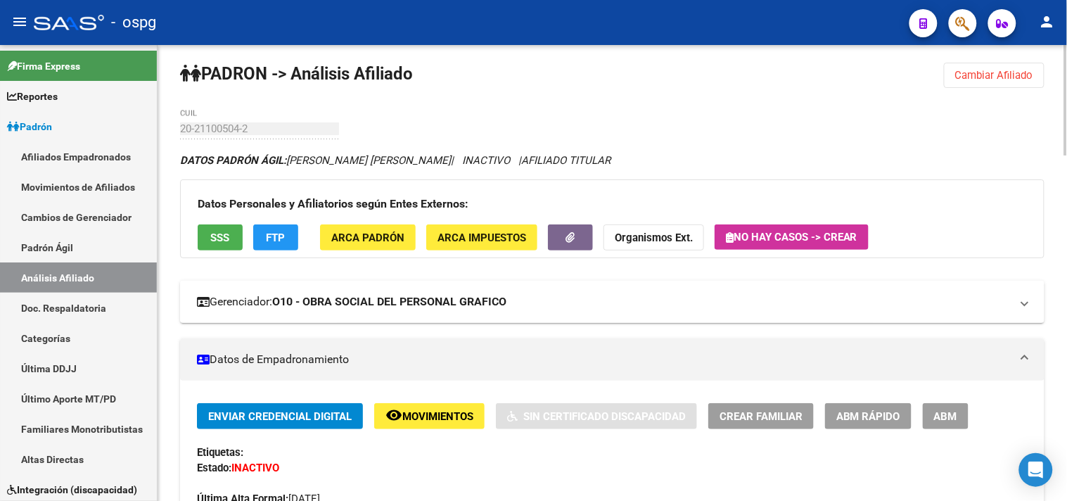
scroll to position [0, 0]
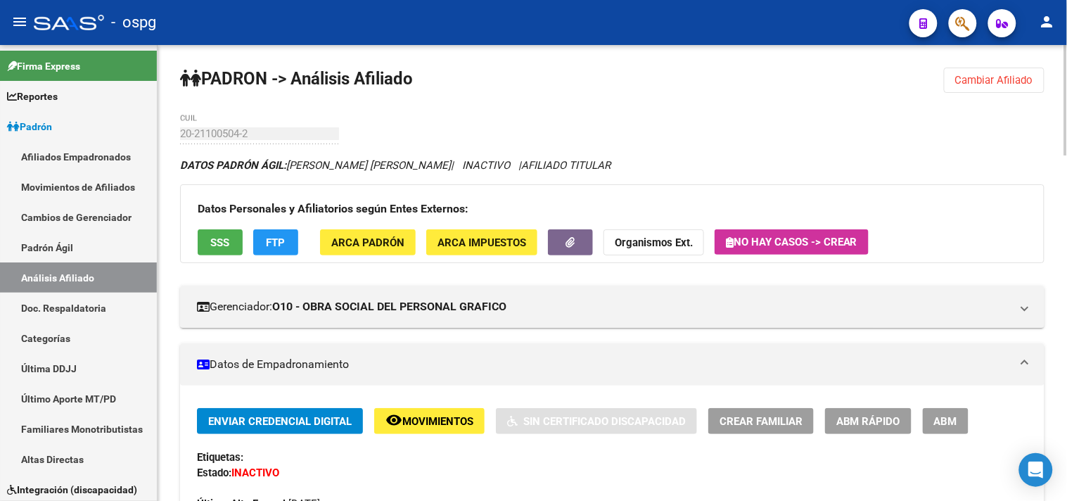
click at [215, 240] on span "SSS" at bounding box center [220, 242] width 19 height 13
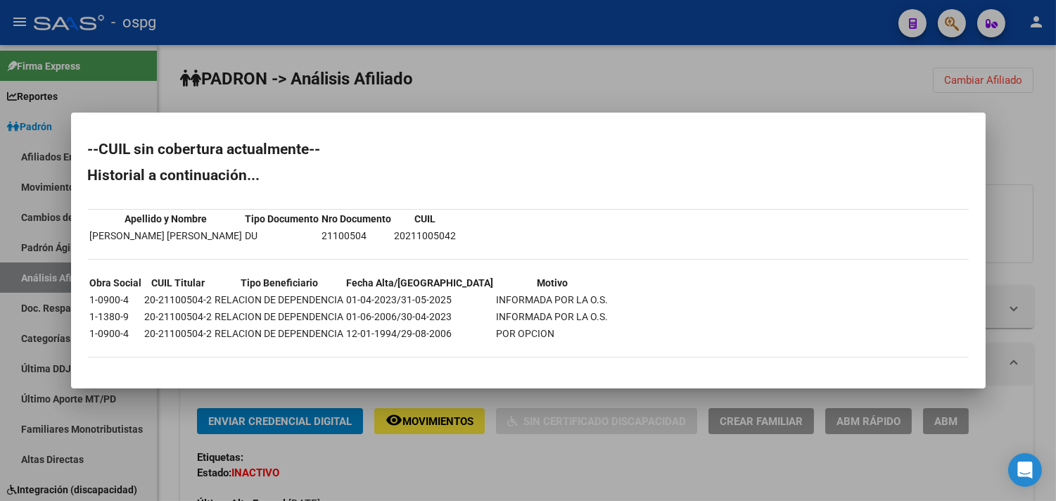
click at [326, 75] on div at bounding box center [528, 250] width 1056 height 501
